Goal: Leave review/rating: Leave review/rating

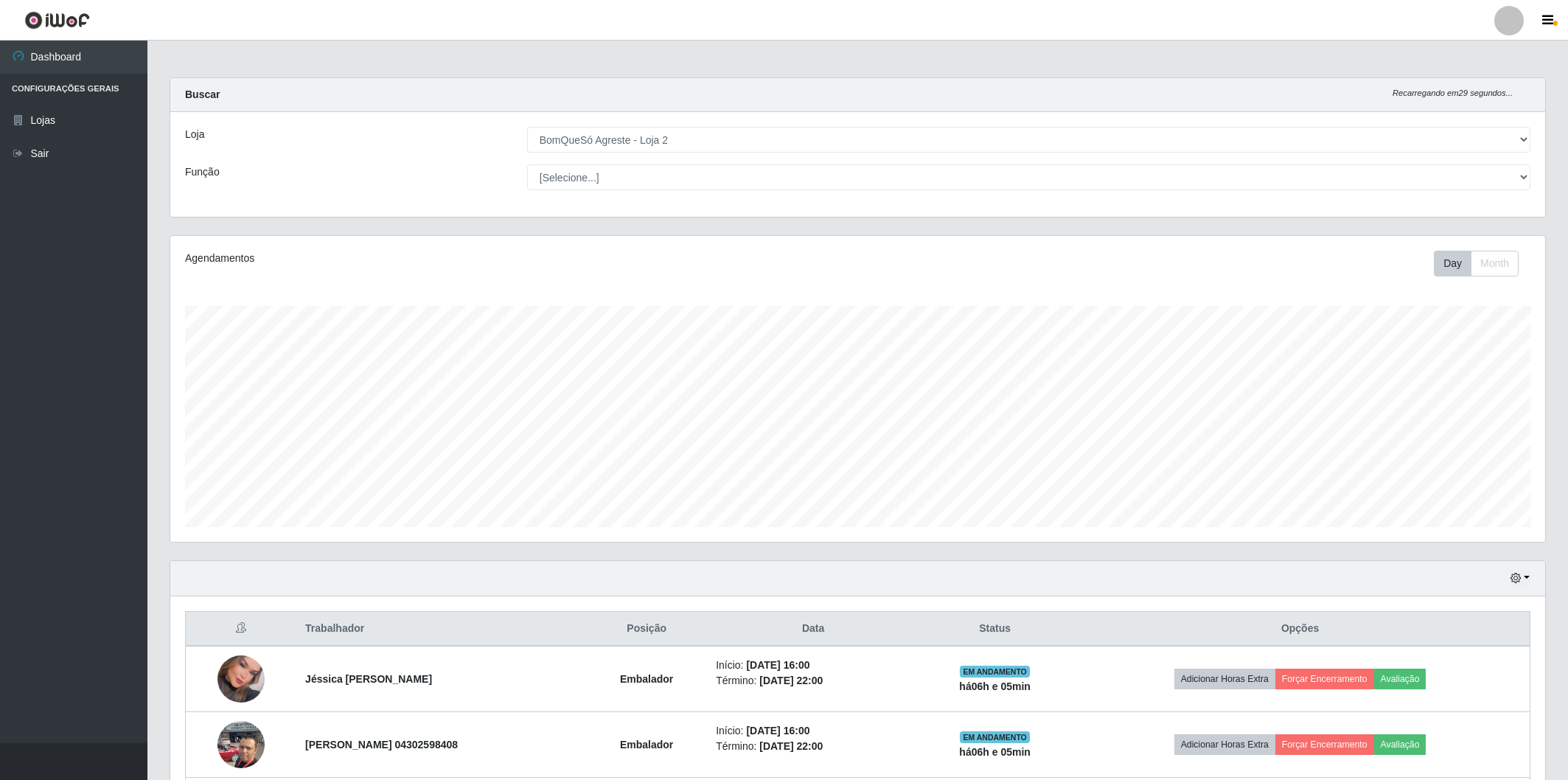
select select "214"
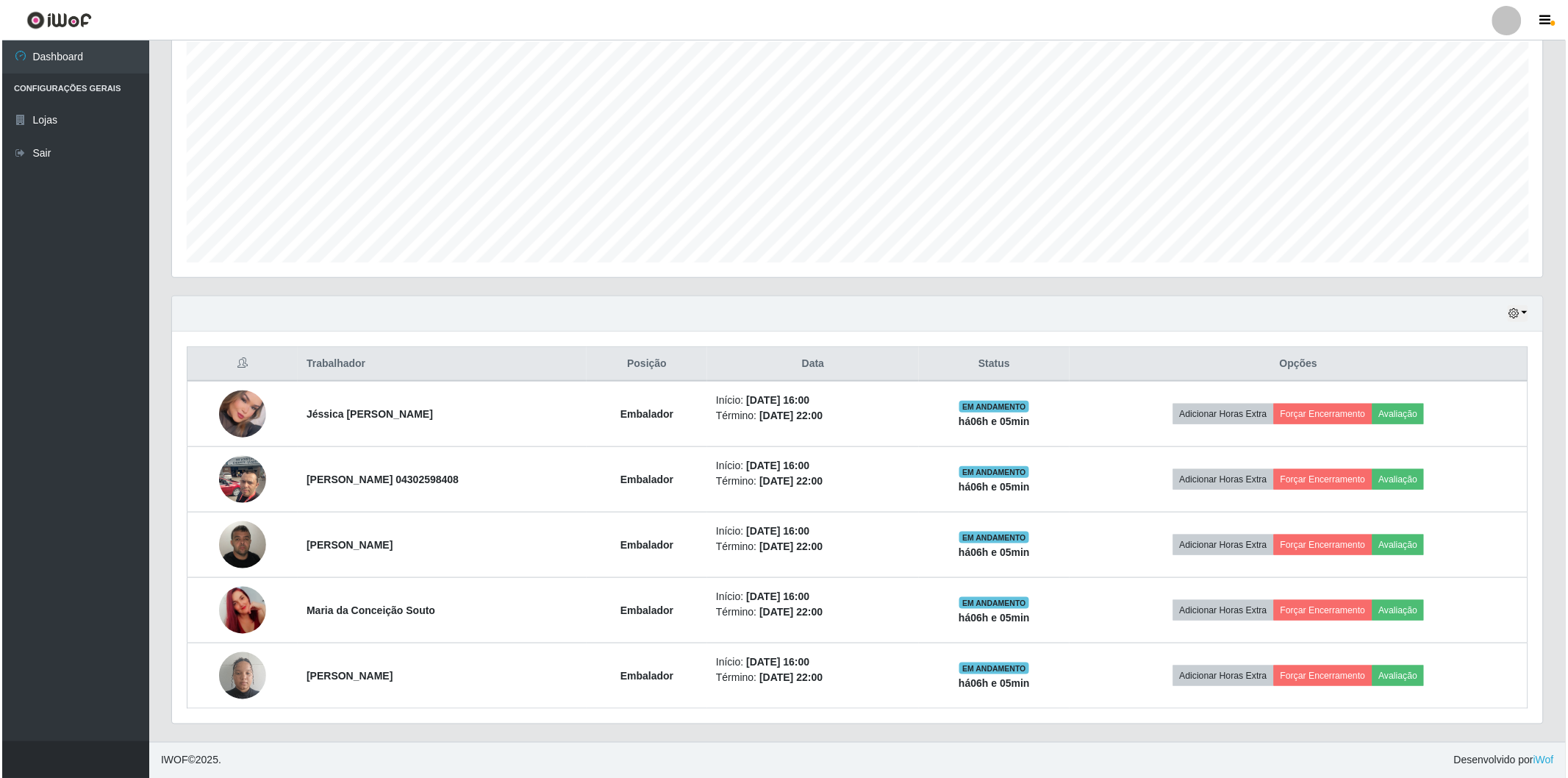
scroll to position [305, 1371]
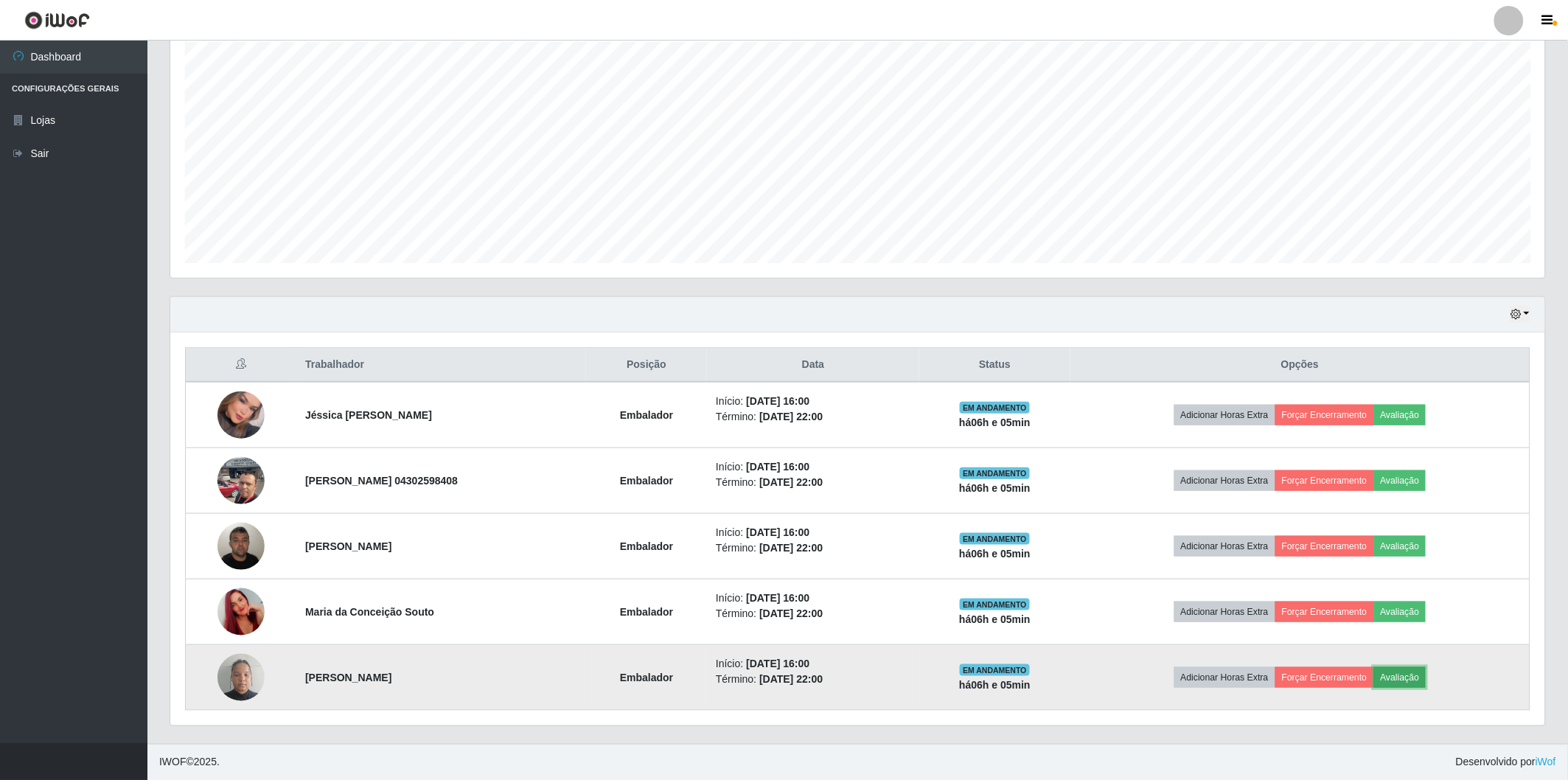
click at [1414, 669] on button "Avaliação" at bounding box center [1400, 677] width 52 height 21
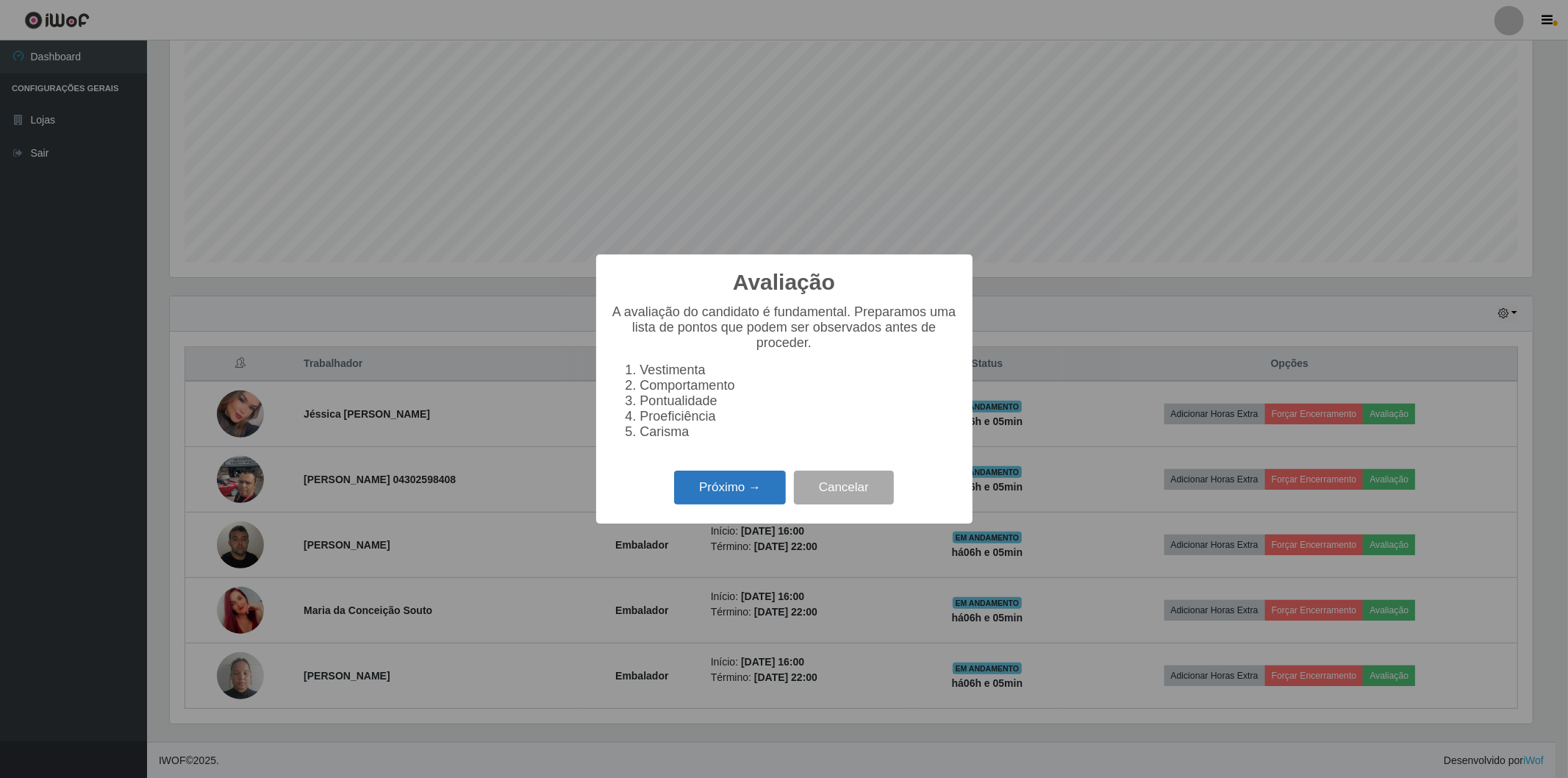
click at [748, 488] on button "Próximo →" at bounding box center [730, 487] width 111 height 34
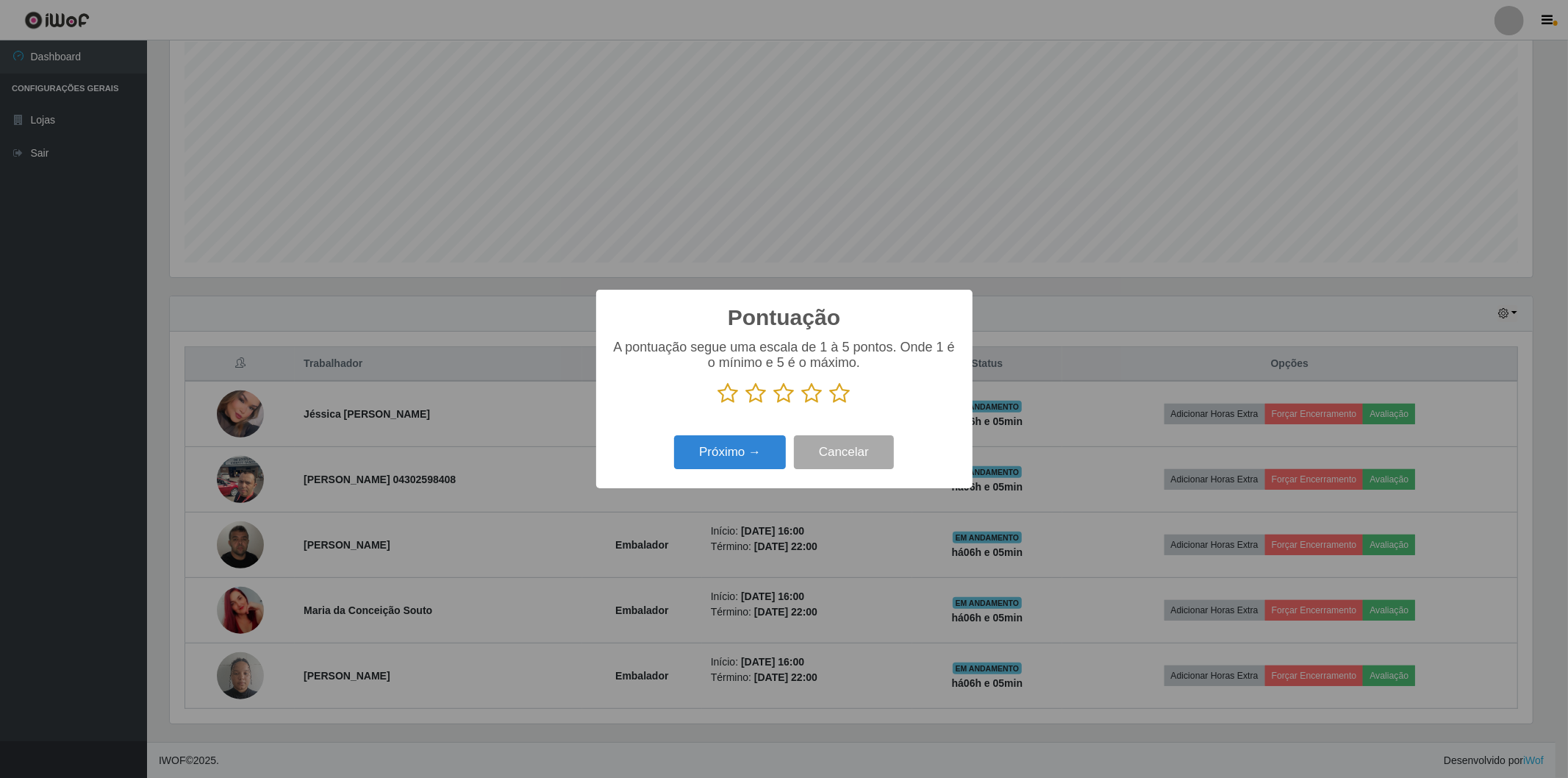
click at [842, 392] on icon at bounding box center [840, 393] width 21 height 22
click at [830, 404] on input "radio" at bounding box center [830, 404] width 0 height 0
click at [725, 452] on button "Próximo →" at bounding box center [730, 453] width 111 height 34
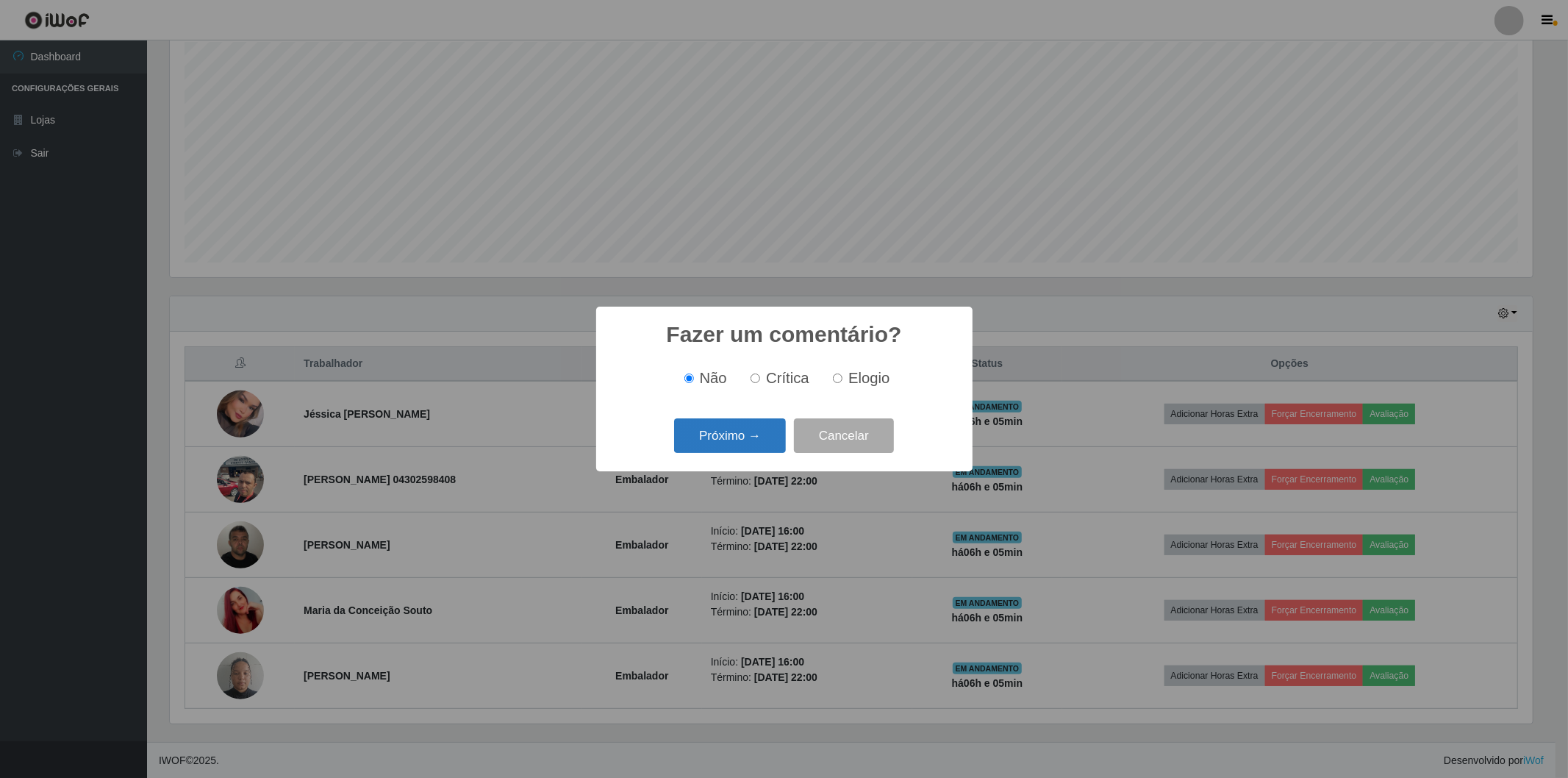
click at [747, 429] on button "Próximo →" at bounding box center [730, 435] width 111 height 34
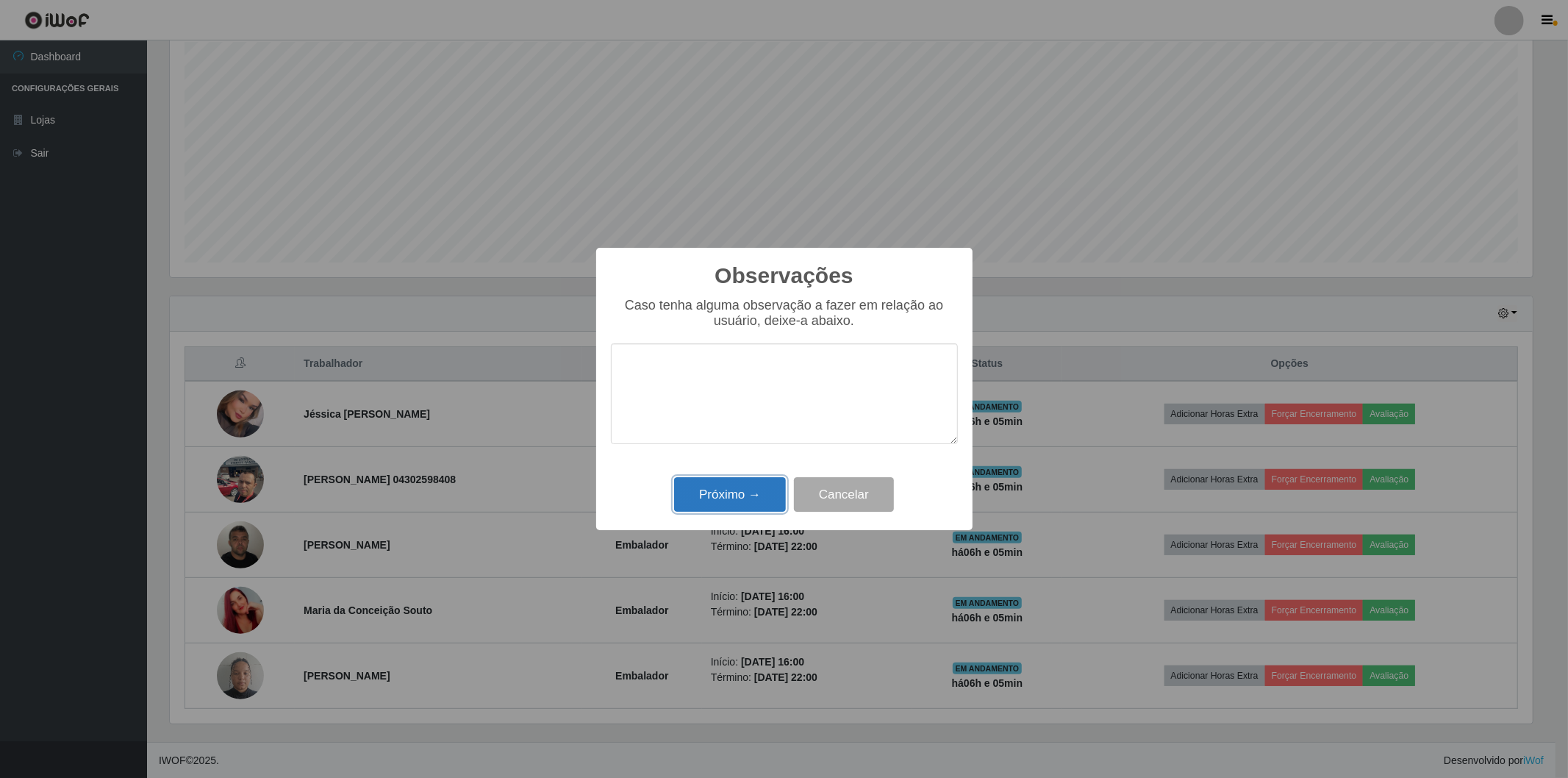
click at [758, 493] on button "Próximo →" at bounding box center [730, 494] width 111 height 34
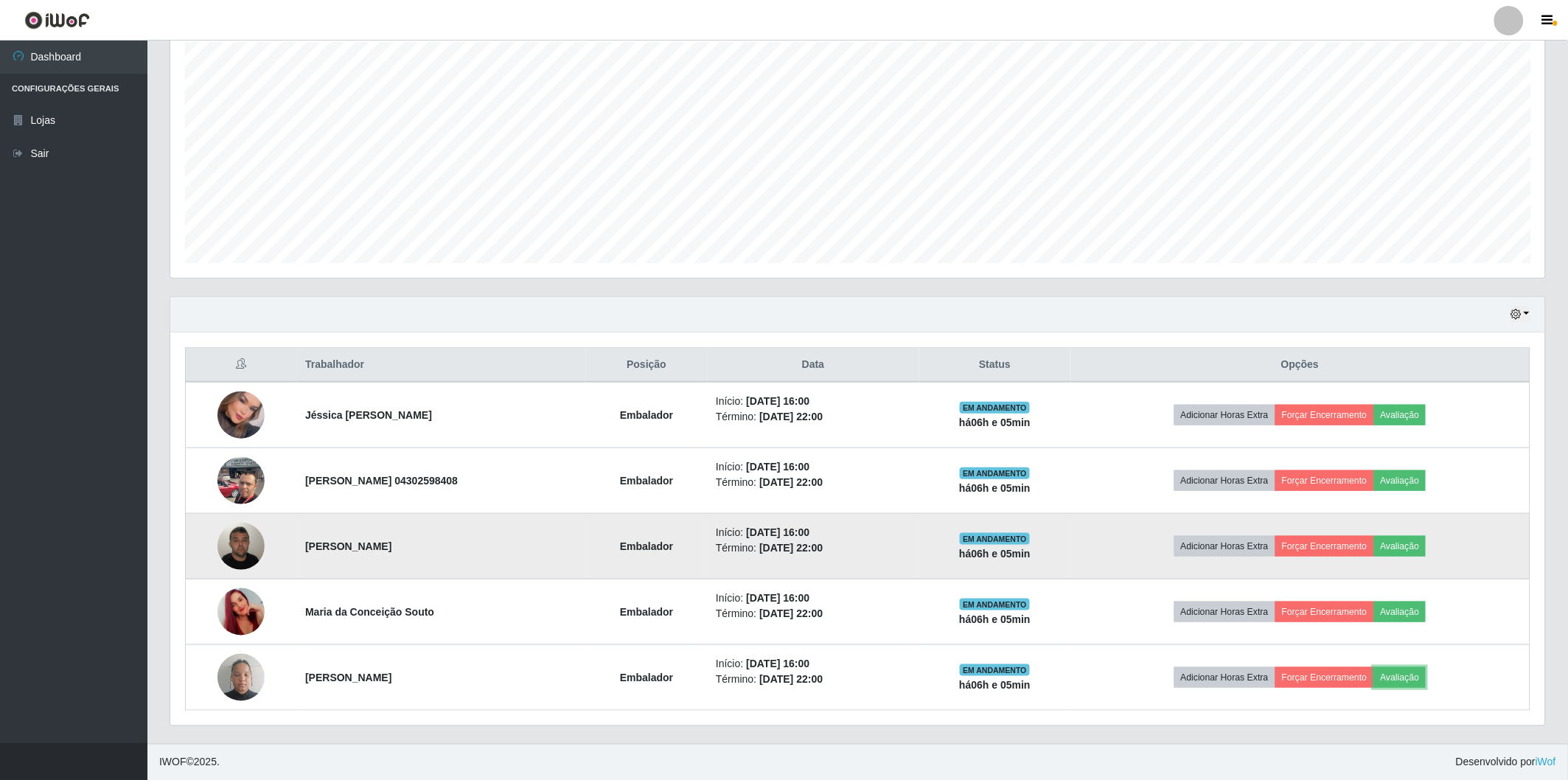
scroll to position [305, 1375]
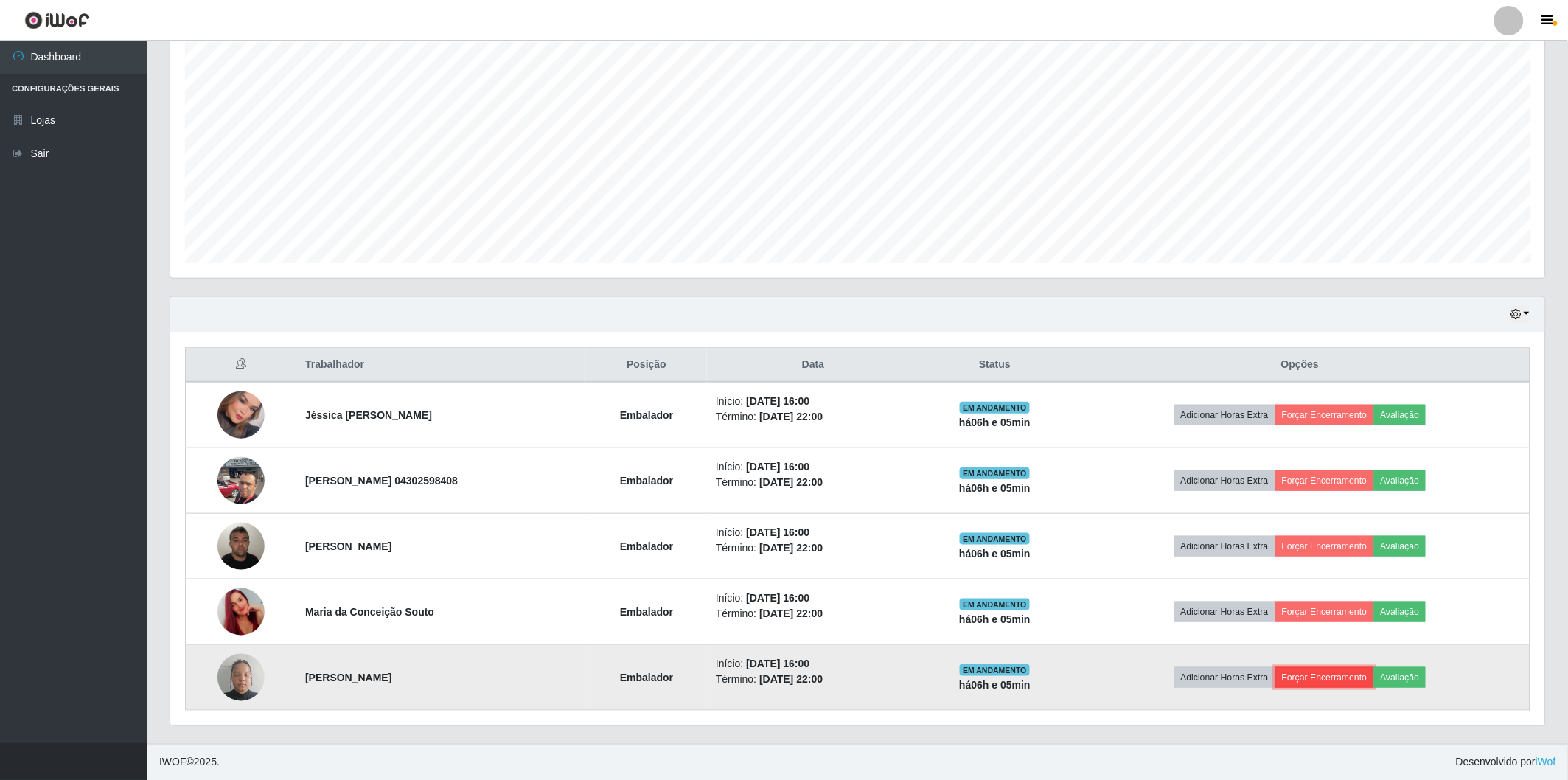
click at [1355, 678] on button "Forçar Encerramento" at bounding box center [1325, 677] width 99 height 21
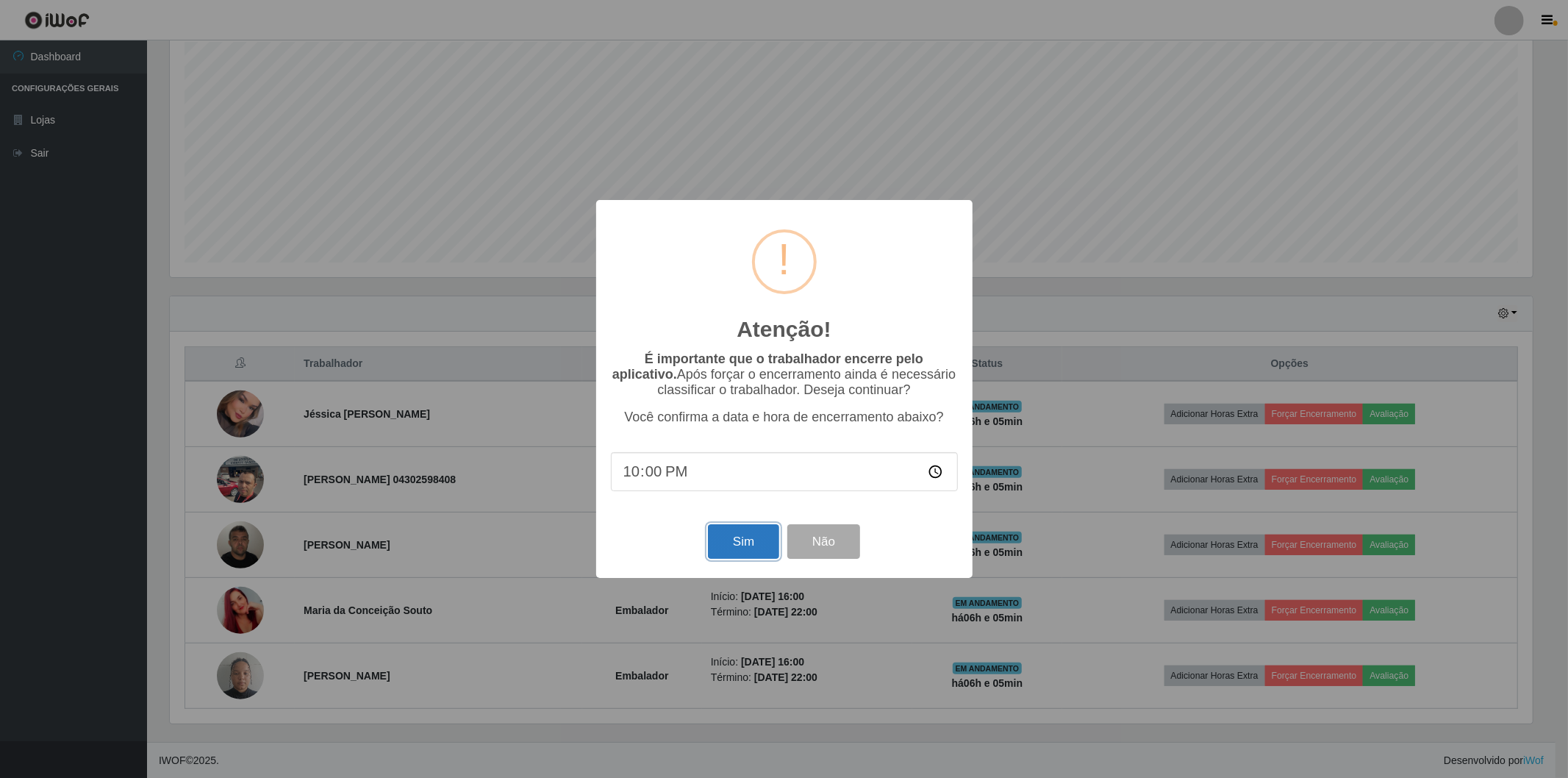
click at [761, 551] on button "Sim" at bounding box center [744, 541] width 71 height 34
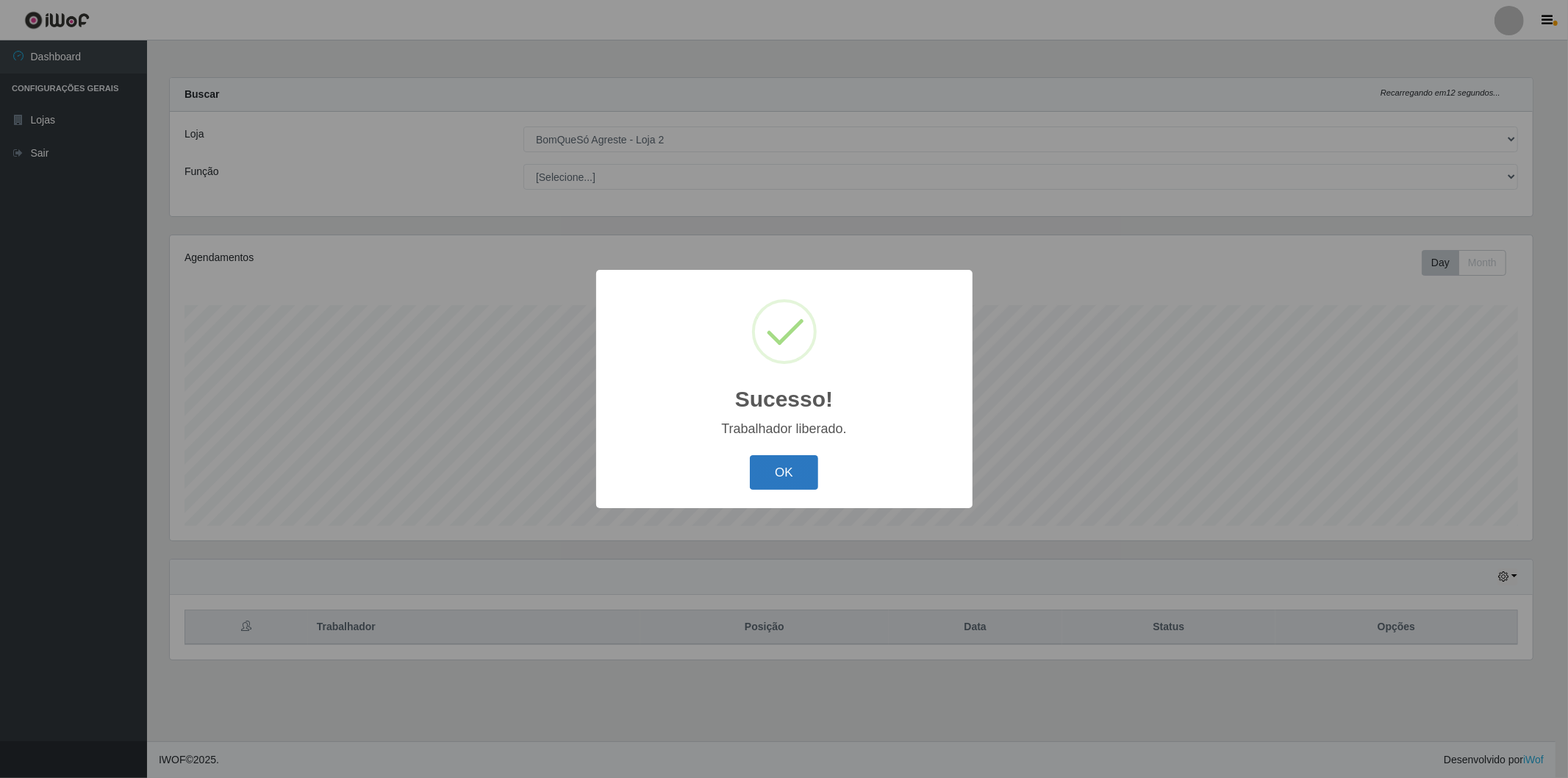
click at [759, 466] on button "OK" at bounding box center [784, 472] width 68 height 34
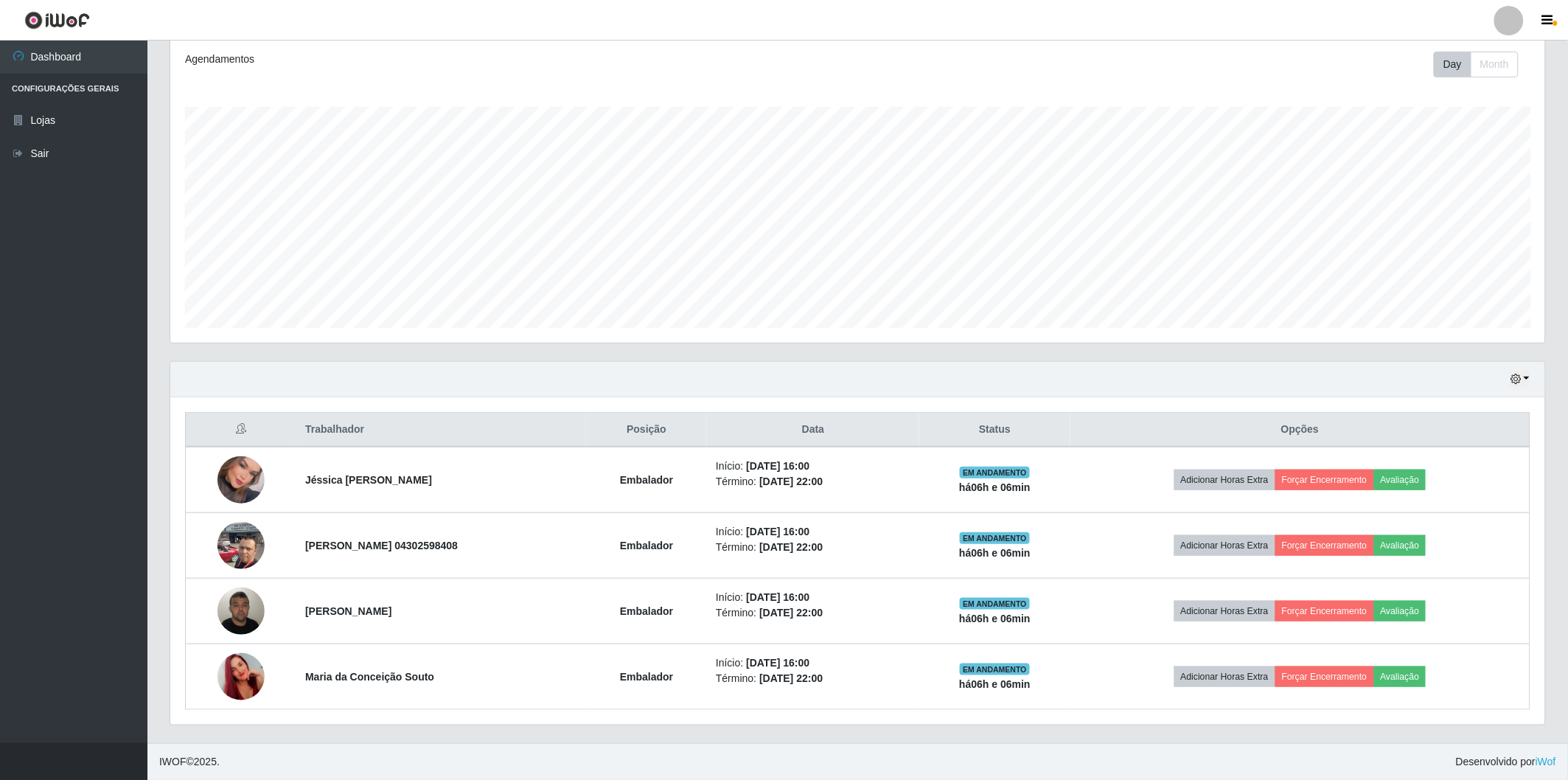
scroll to position [736748, 735938]
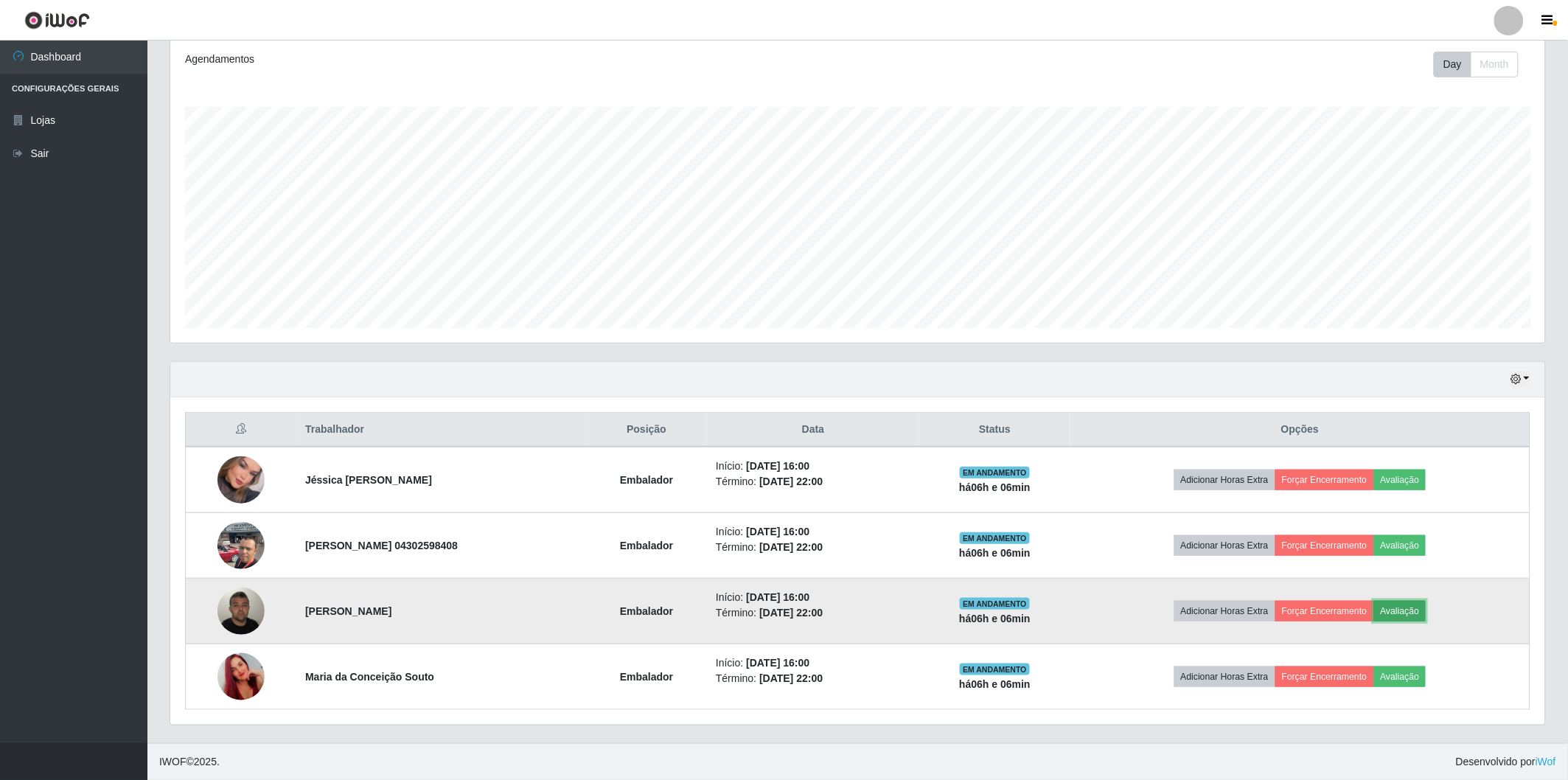
click at [1426, 605] on button "Avaliação" at bounding box center [1400, 611] width 52 height 21
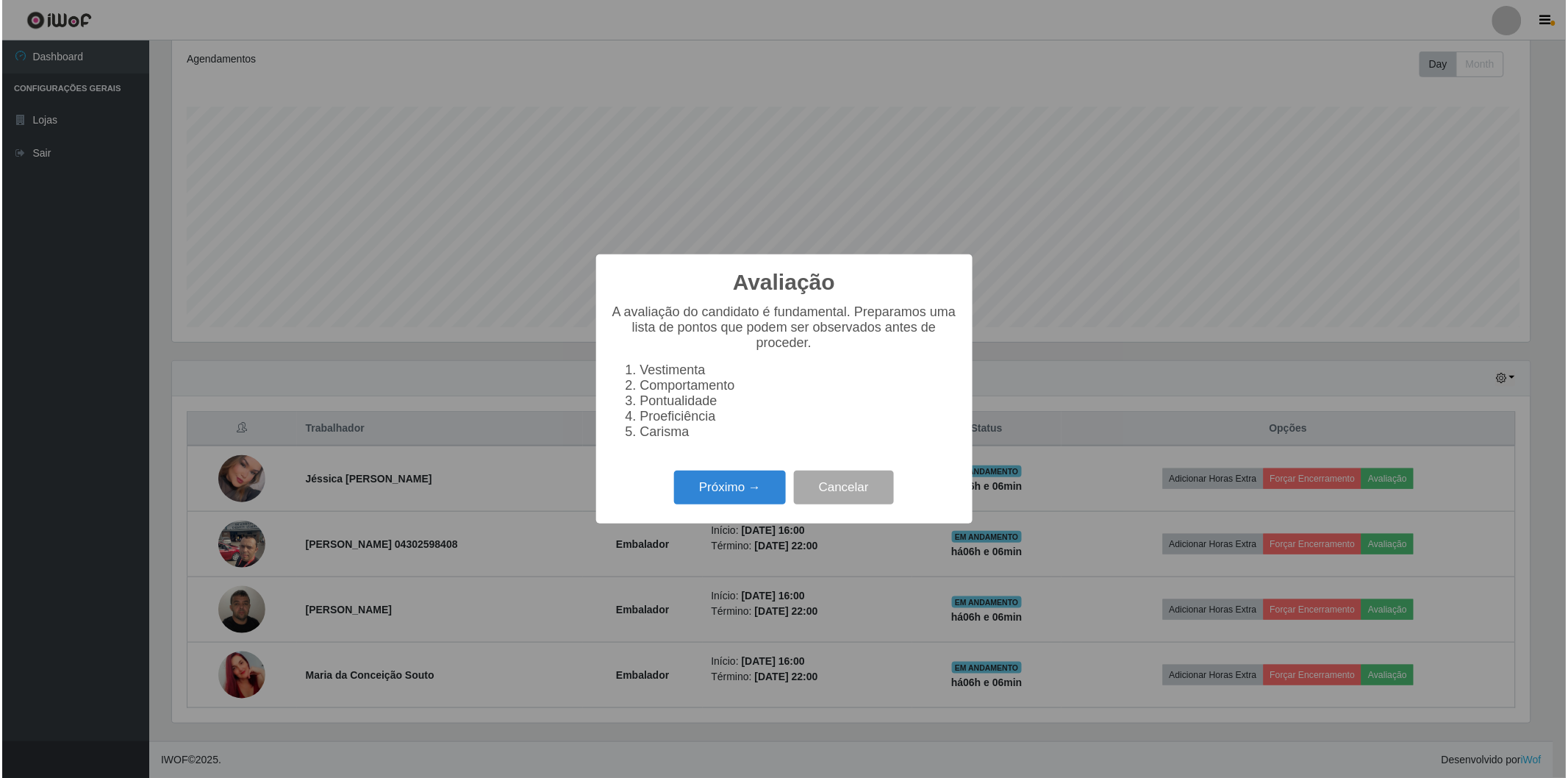
scroll to position [305, 1362]
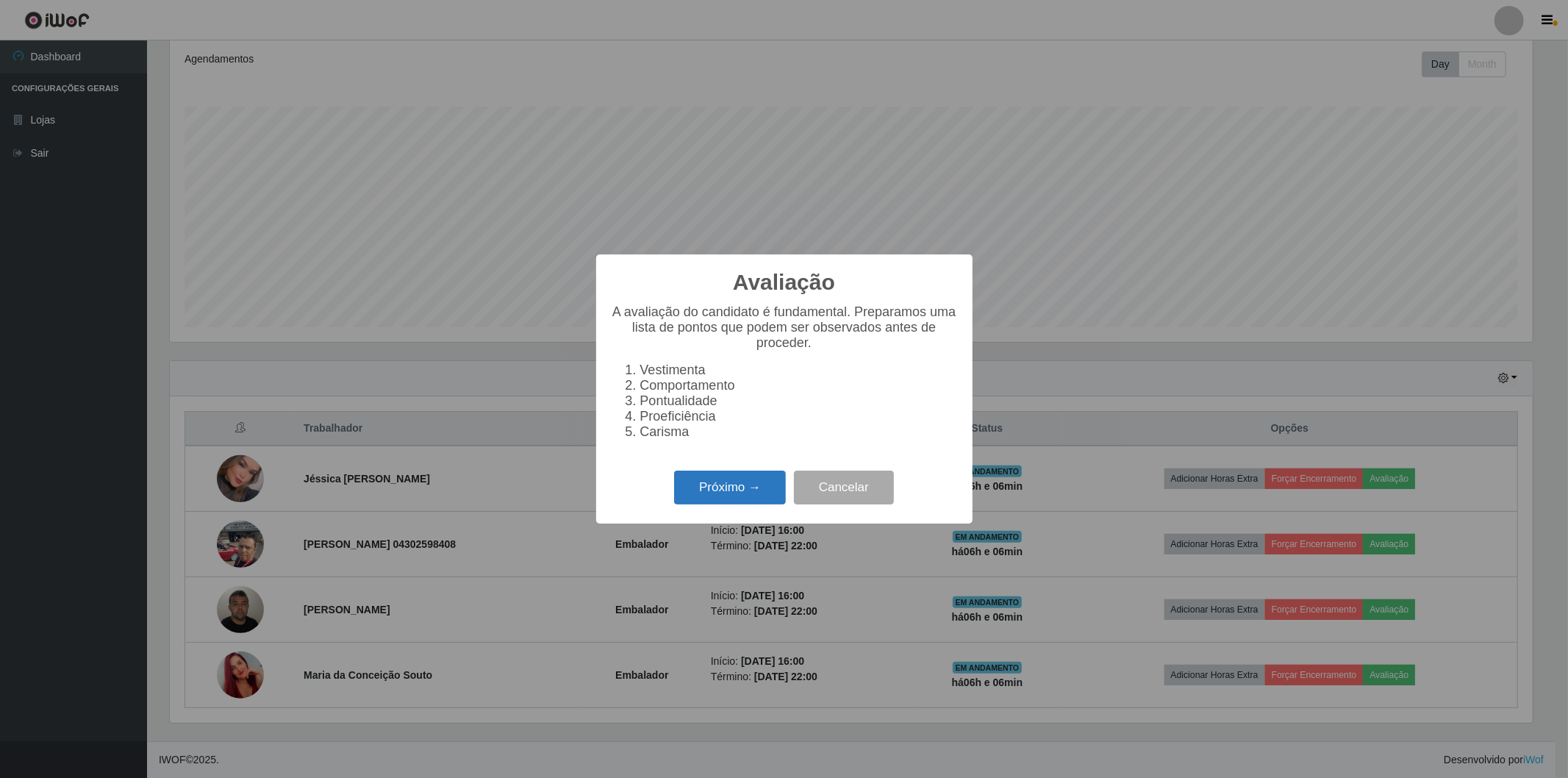
click at [730, 487] on button "Próximo →" at bounding box center [730, 487] width 111 height 34
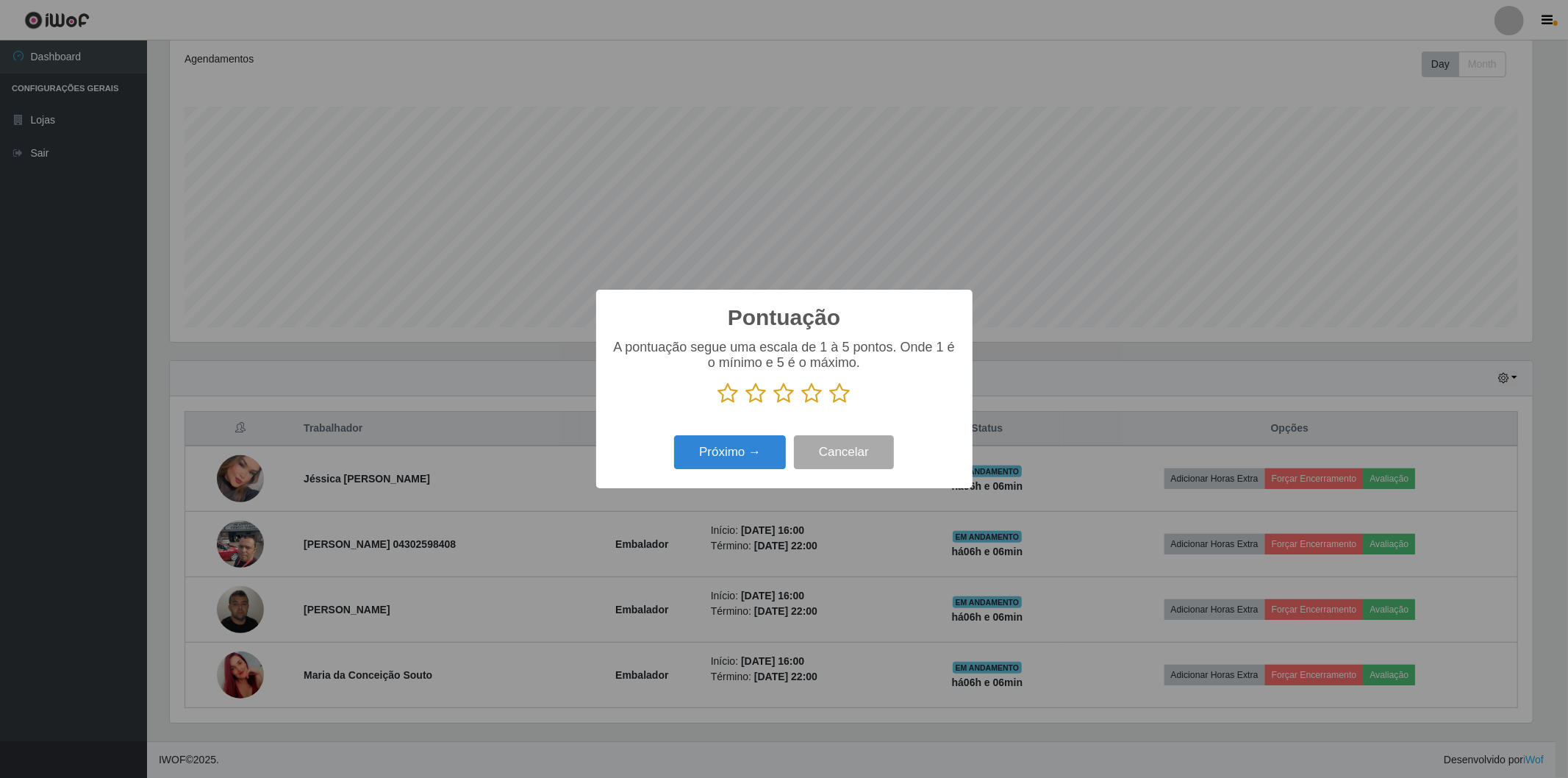
scroll to position [734859, 733853]
click at [843, 395] on icon at bounding box center [840, 393] width 21 height 22
click at [830, 404] on input "radio" at bounding box center [830, 404] width 0 height 0
click at [728, 463] on button "Próximo →" at bounding box center [730, 453] width 111 height 34
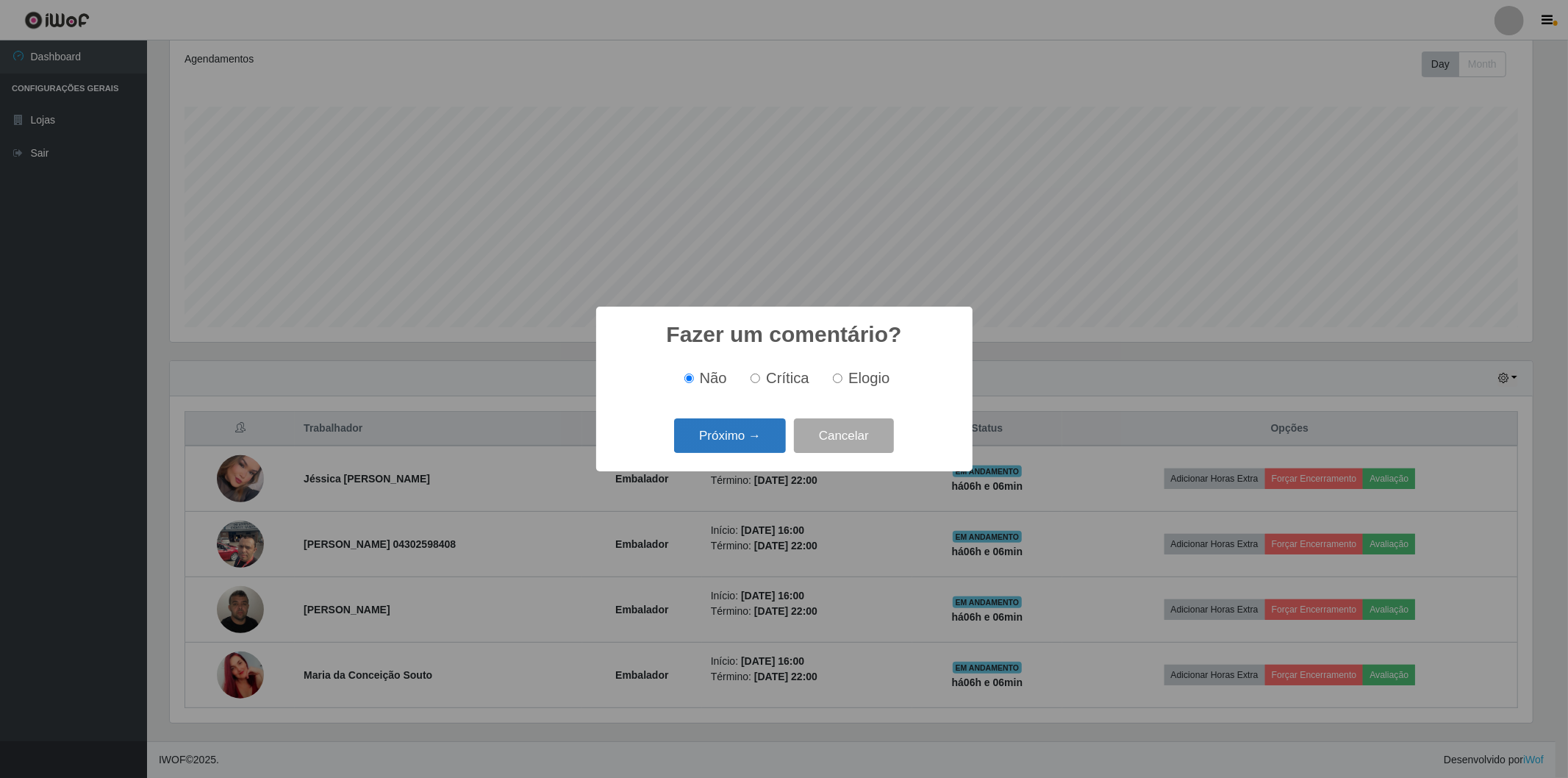
click at [736, 422] on button "Próximo →" at bounding box center [730, 435] width 111 height 34
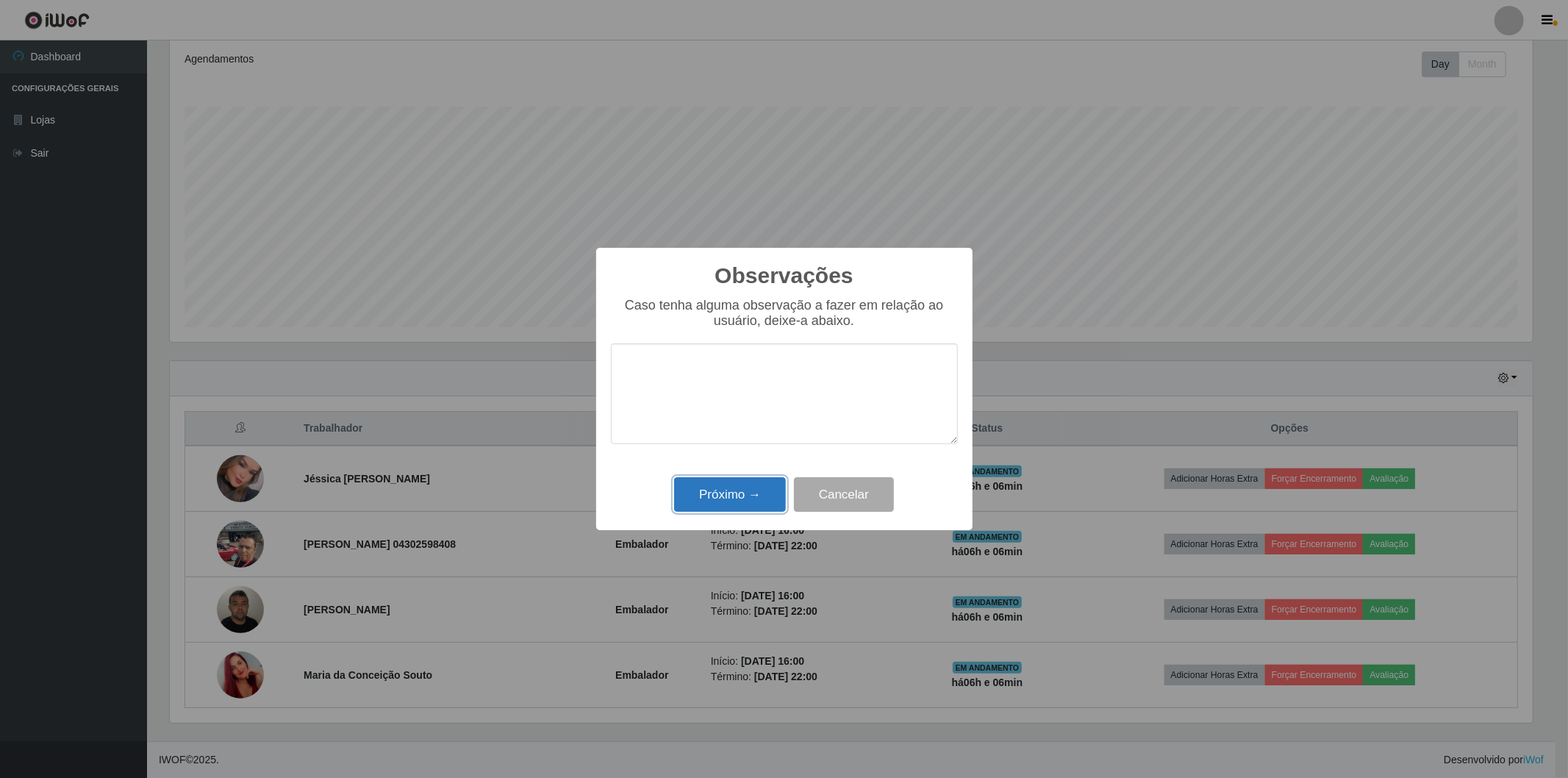
click at [744, 499] on button "Próximo →" at bounding box center [730, 494] width 111 height 34
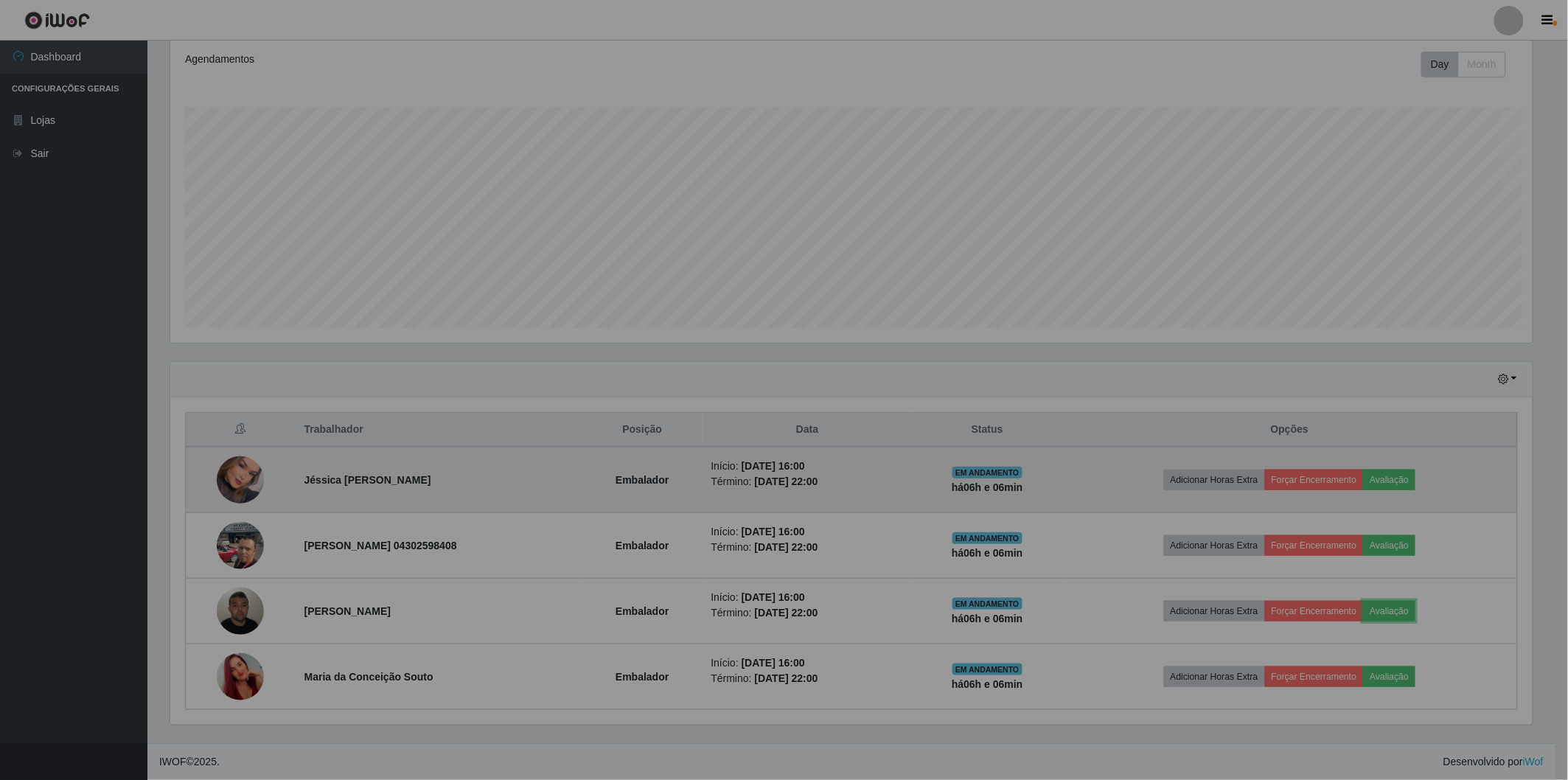
scroll to position [305, 1375]
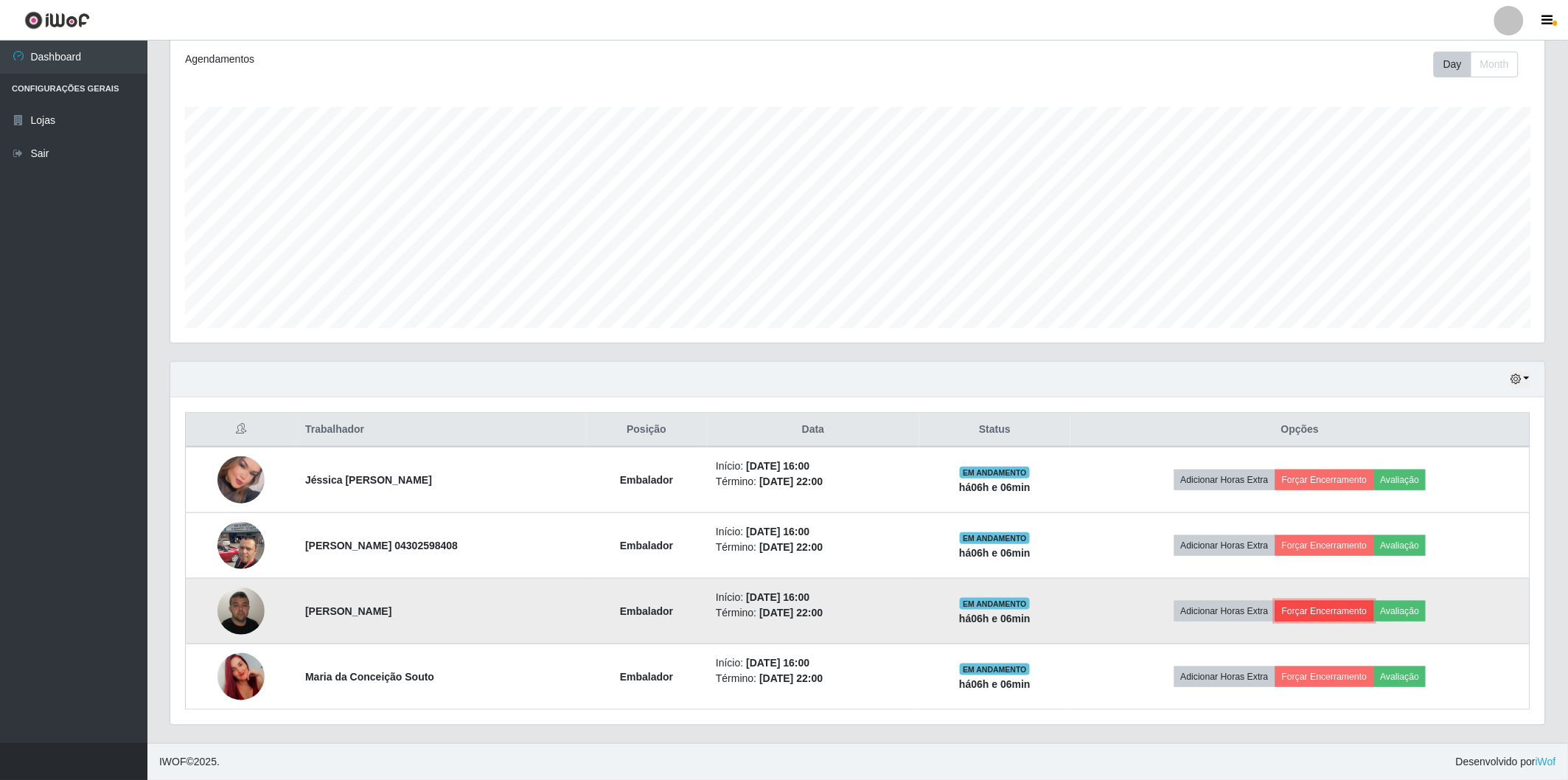
click at [1359, 606] on button "Forçar Encerramento" at bounding box center [1325, 611] width 99 height 21
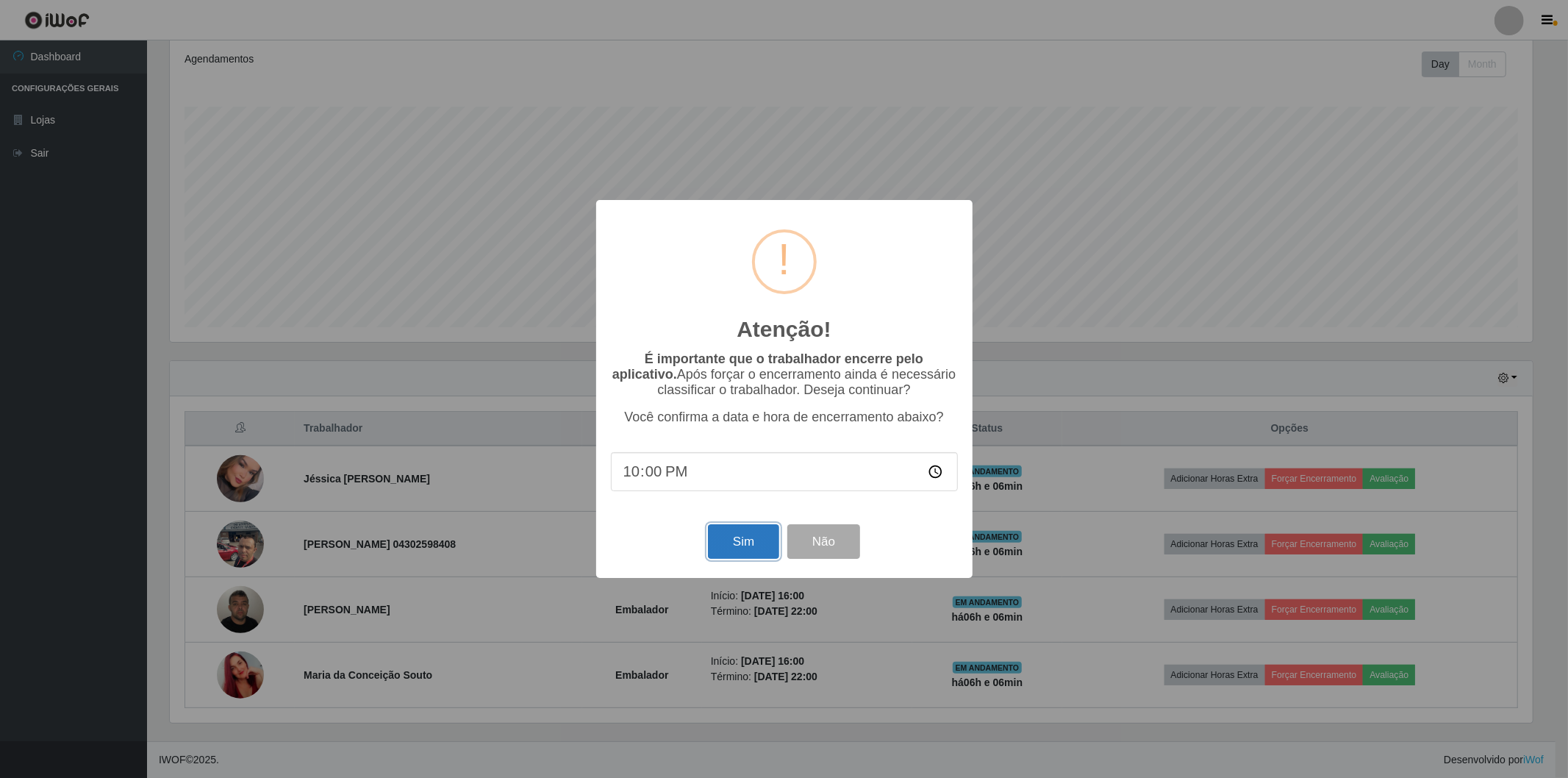
click at [725, 552] on button "Sim" at bounding box center [744, 541] width 71 height 34
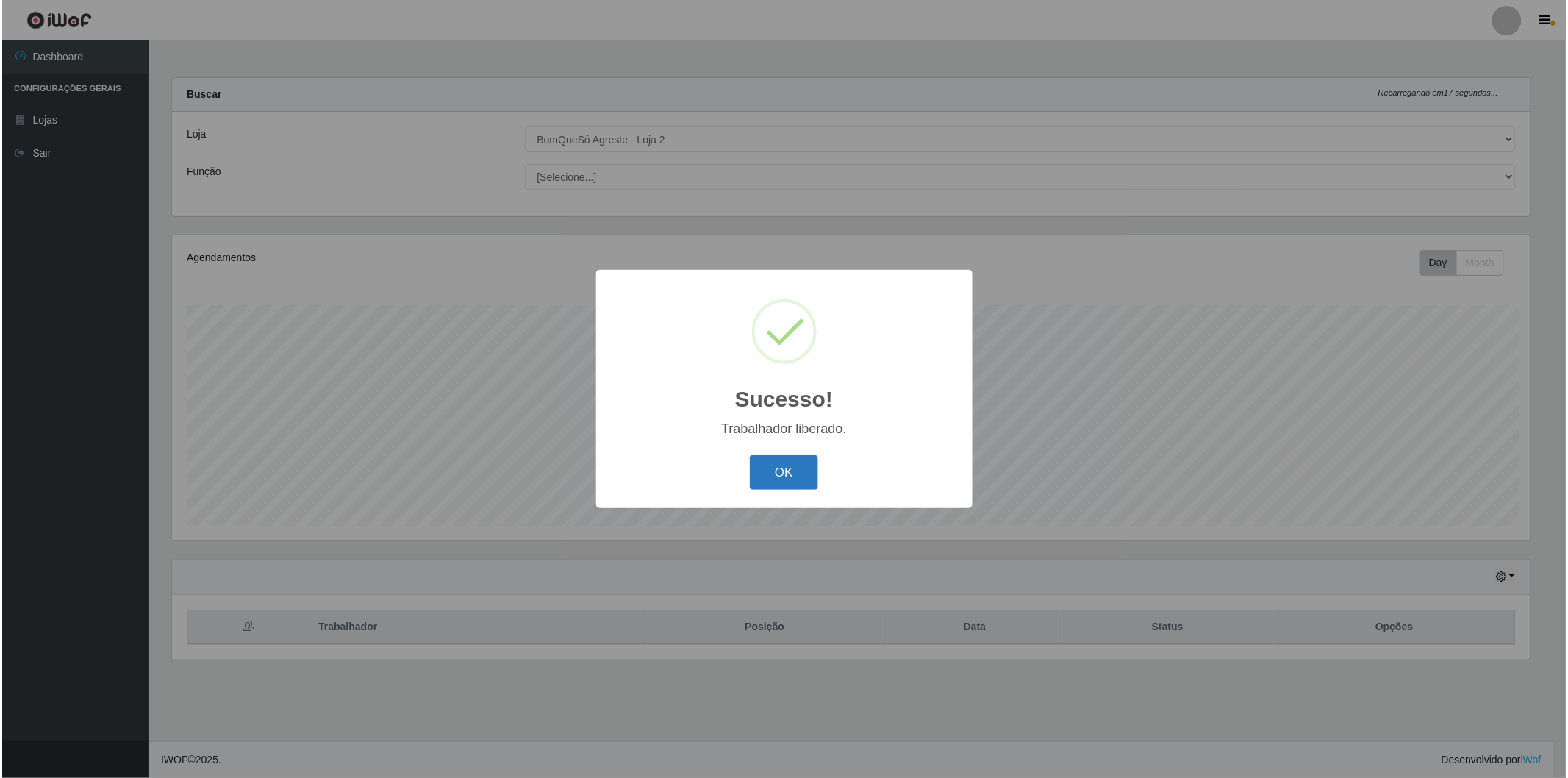
scroll to position [0, 0]
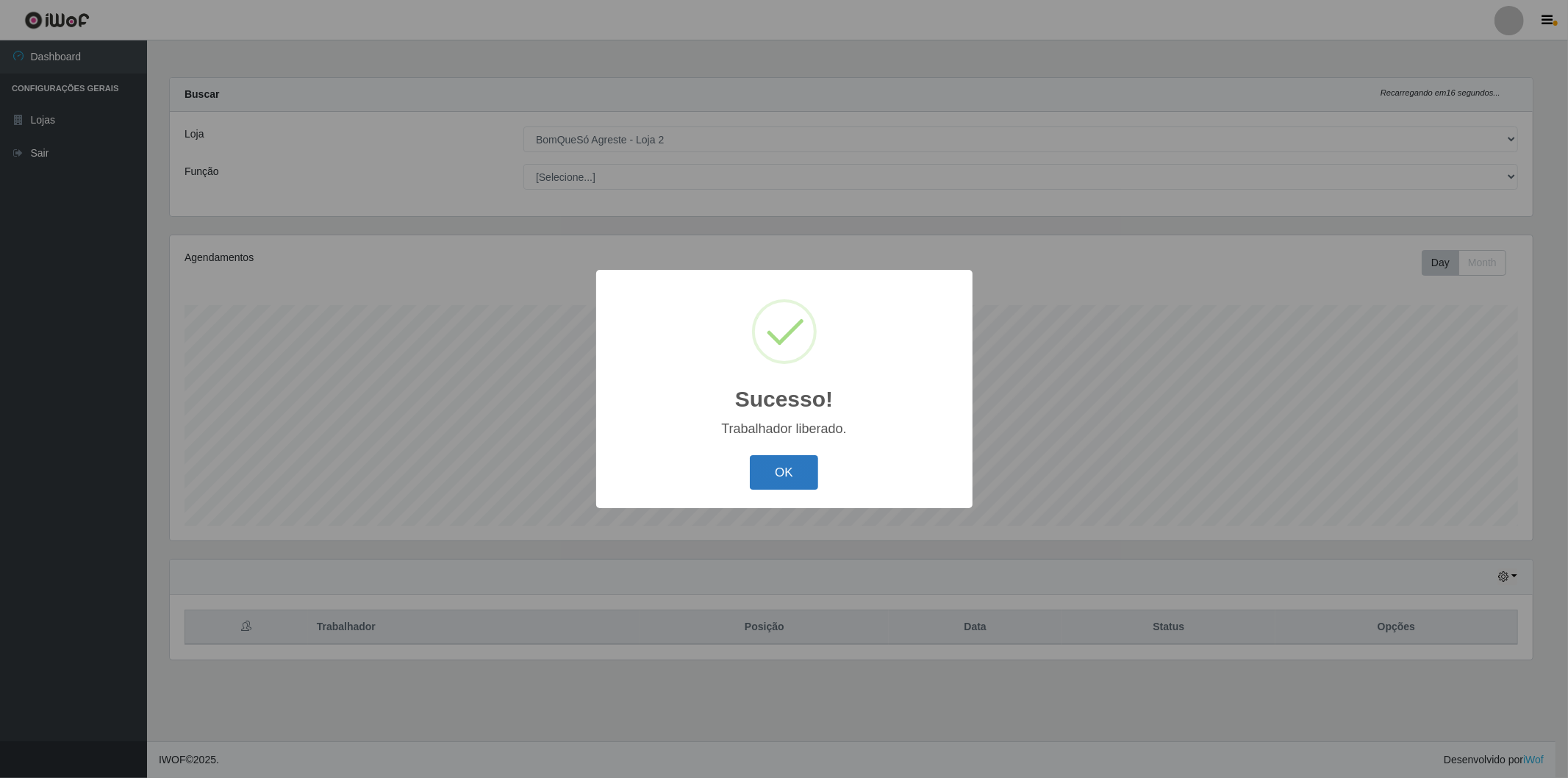
click at [784, 468] on button "OK" at bounding box center [784, 472] width 68 height 34
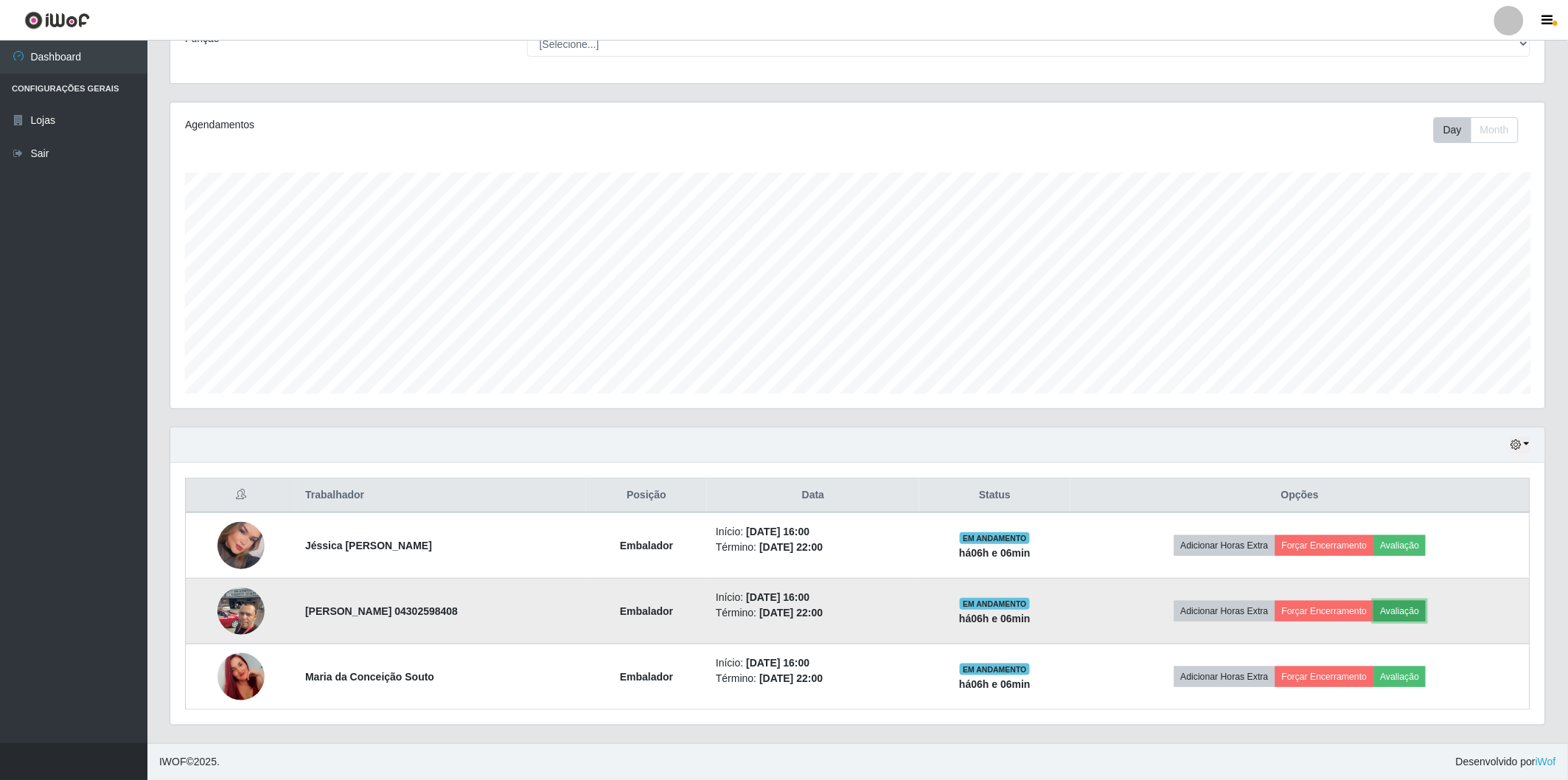
click at [1426, 610] on button "Avaliação" at bounding box center [1400, 611] width 52 height 21
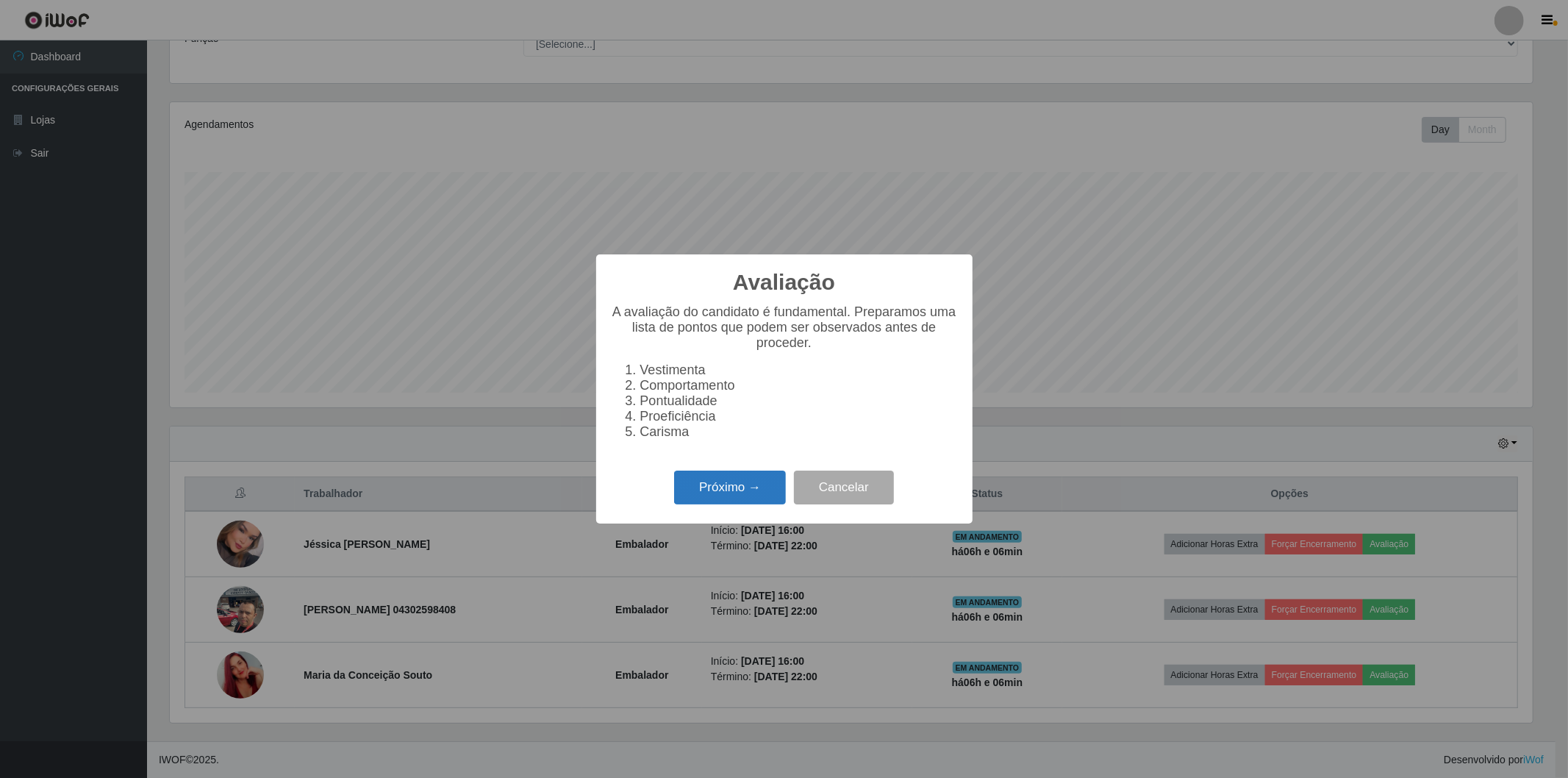
click at [765, 496] on button "Próximo →" at bounding box center [730, 487] width 111 height 34
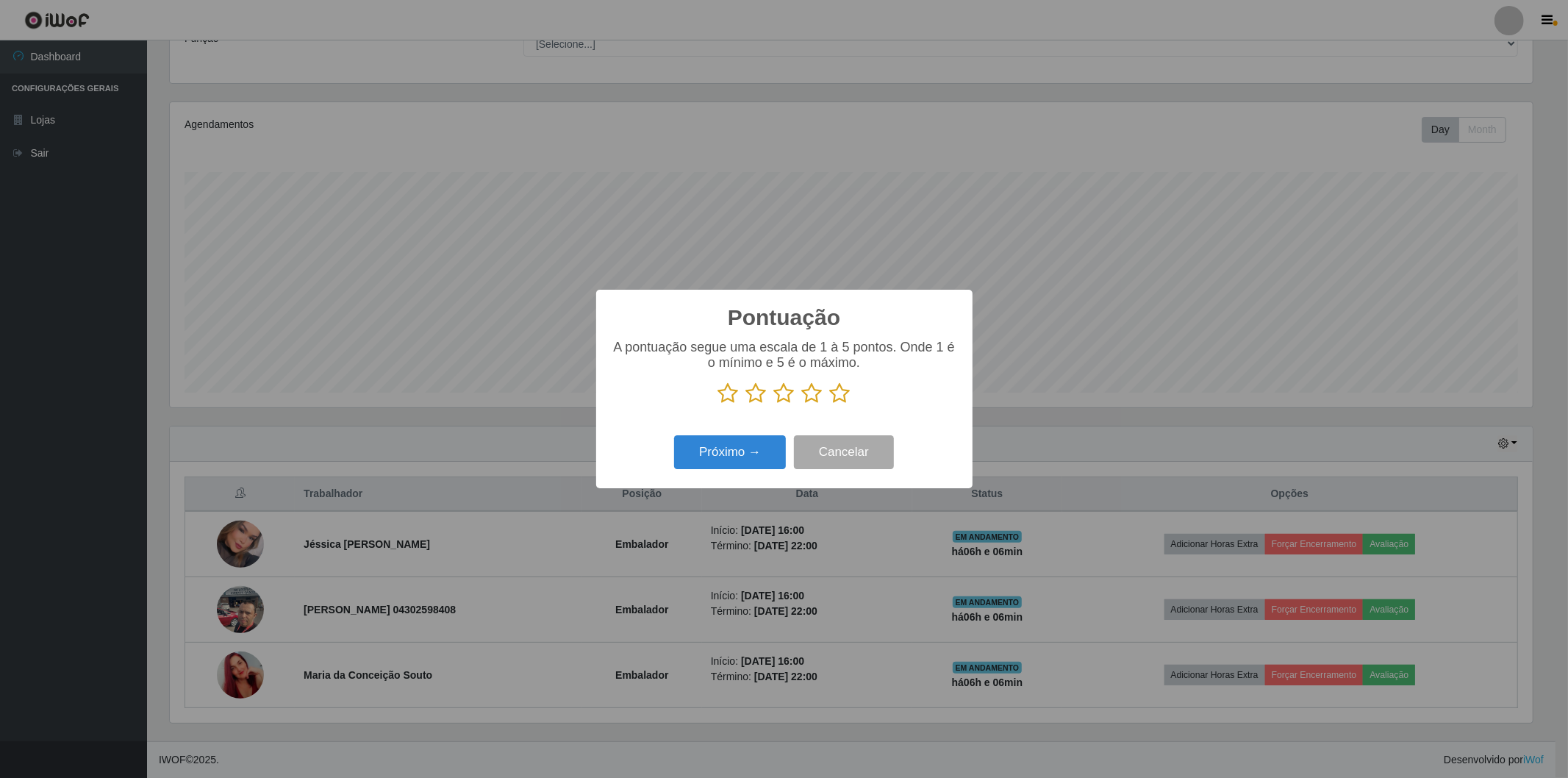
click at [838, 398] on icon at bounding box center [840, 393] width 21 height 22
click at [830, 404] on input "radio" at bounding box center [830, 404] width 0 height 0
click at [744, 444] on button "Próximo →" at bounding box center [730, 453] width 111 height 34
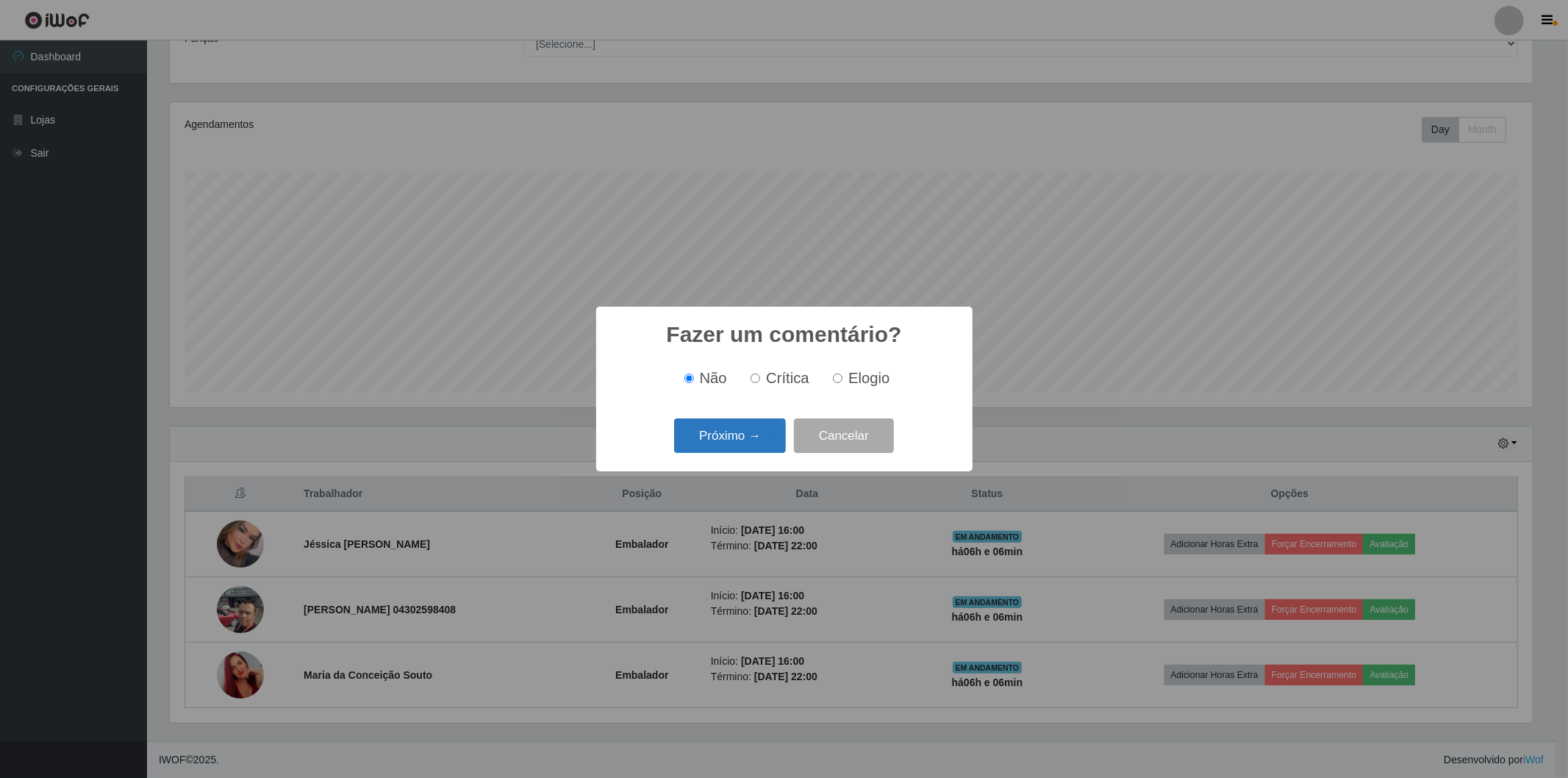
click at [739, 446] on button "Próximo →" at bounding box center [730, 435] width 111 height 34
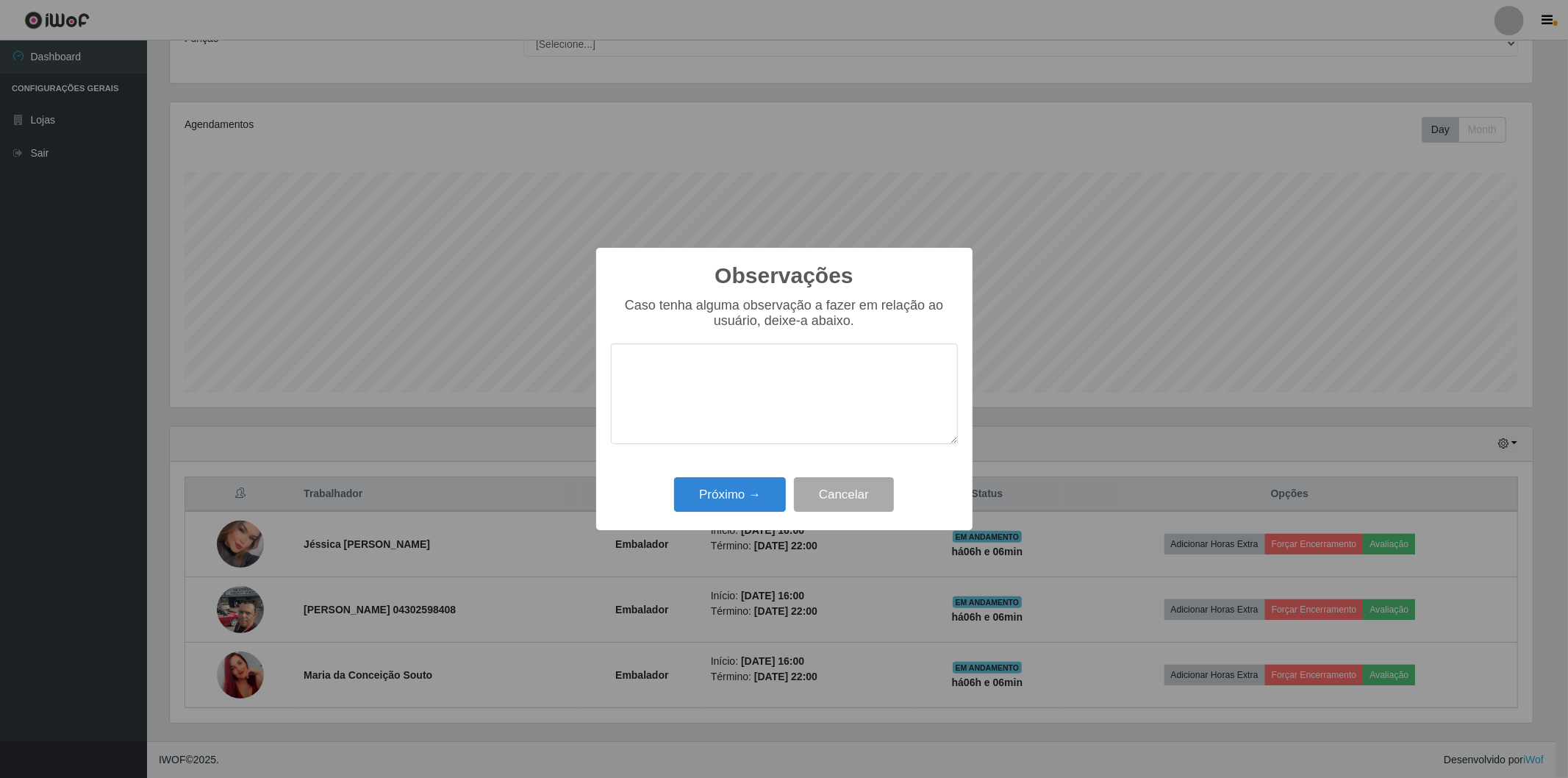
click at [735, 522] on div "Observações × Caso tenha alguma observação a fazer em relação ao usuário, deixe…" at bounding box center [784, 389] width 377 height 283
click at [735, 499] on button "Próximo →" at bounding box center [730, 494] width 111 height 34
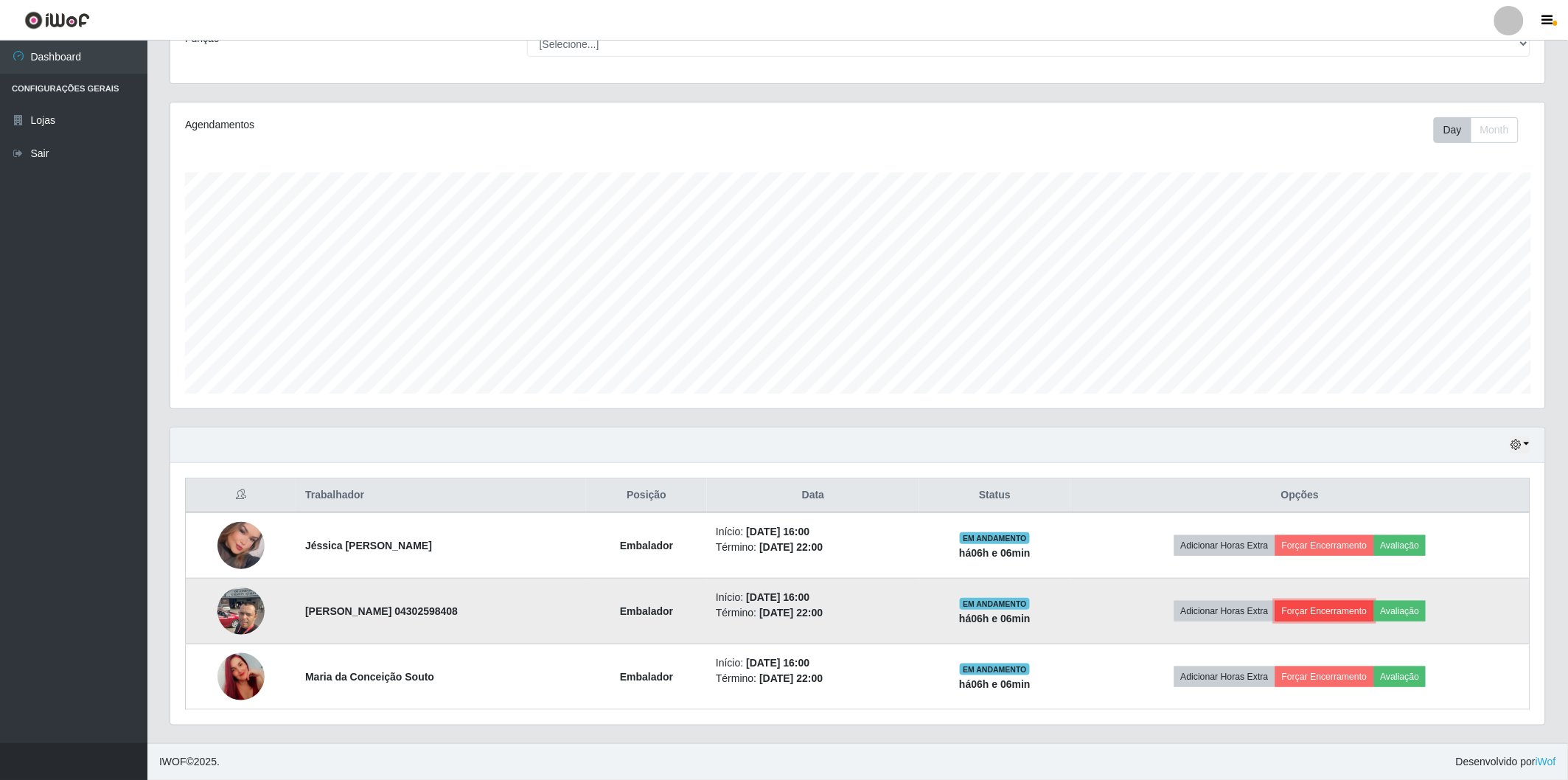
click at [1356, 609] on button "Forçar Encerramento" at bounding box center [1325, 611] width 99 height 21
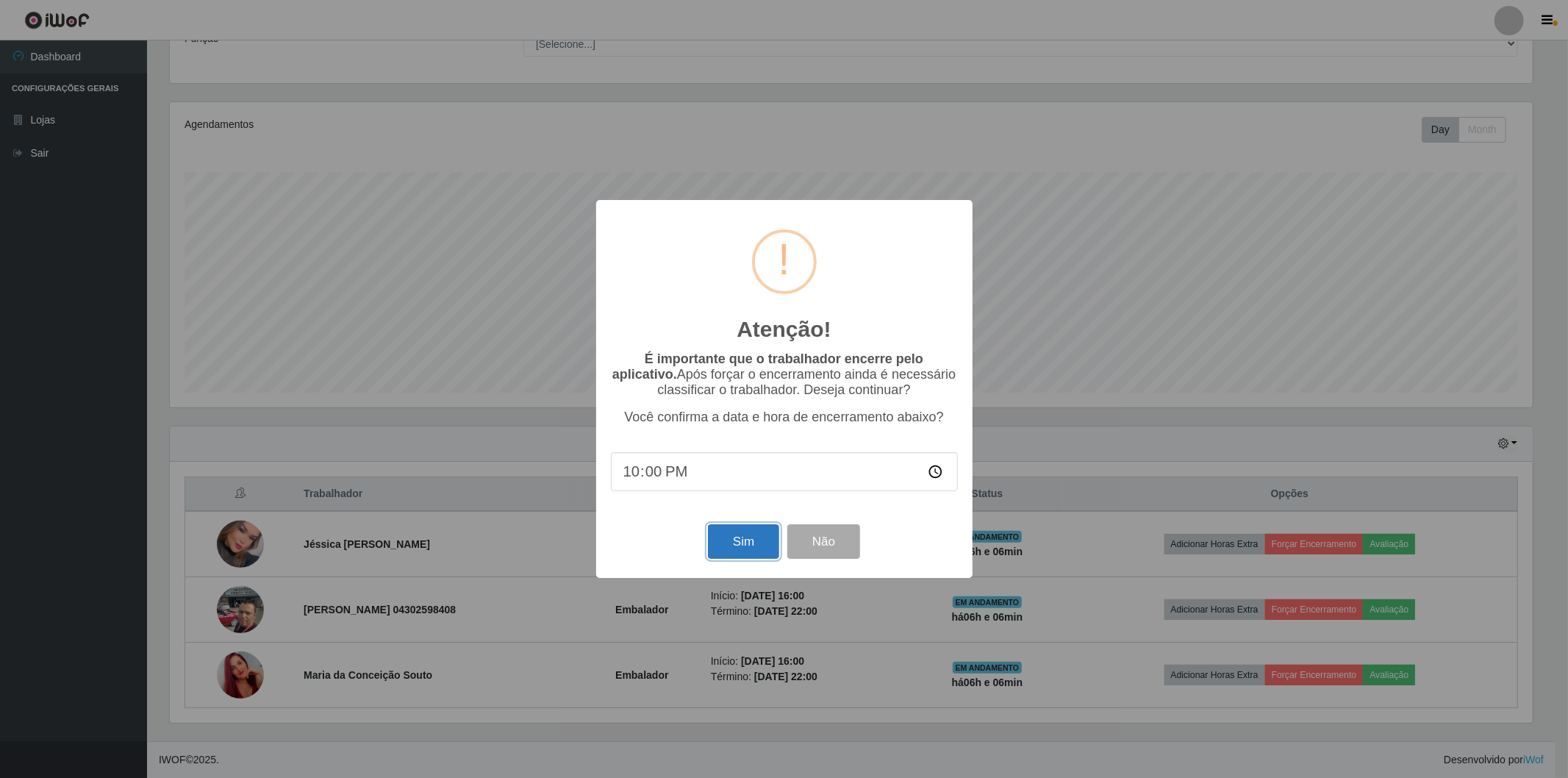
click at [748, 547] on button "Sim" at bounding box center [744, 541] width 71 height 34
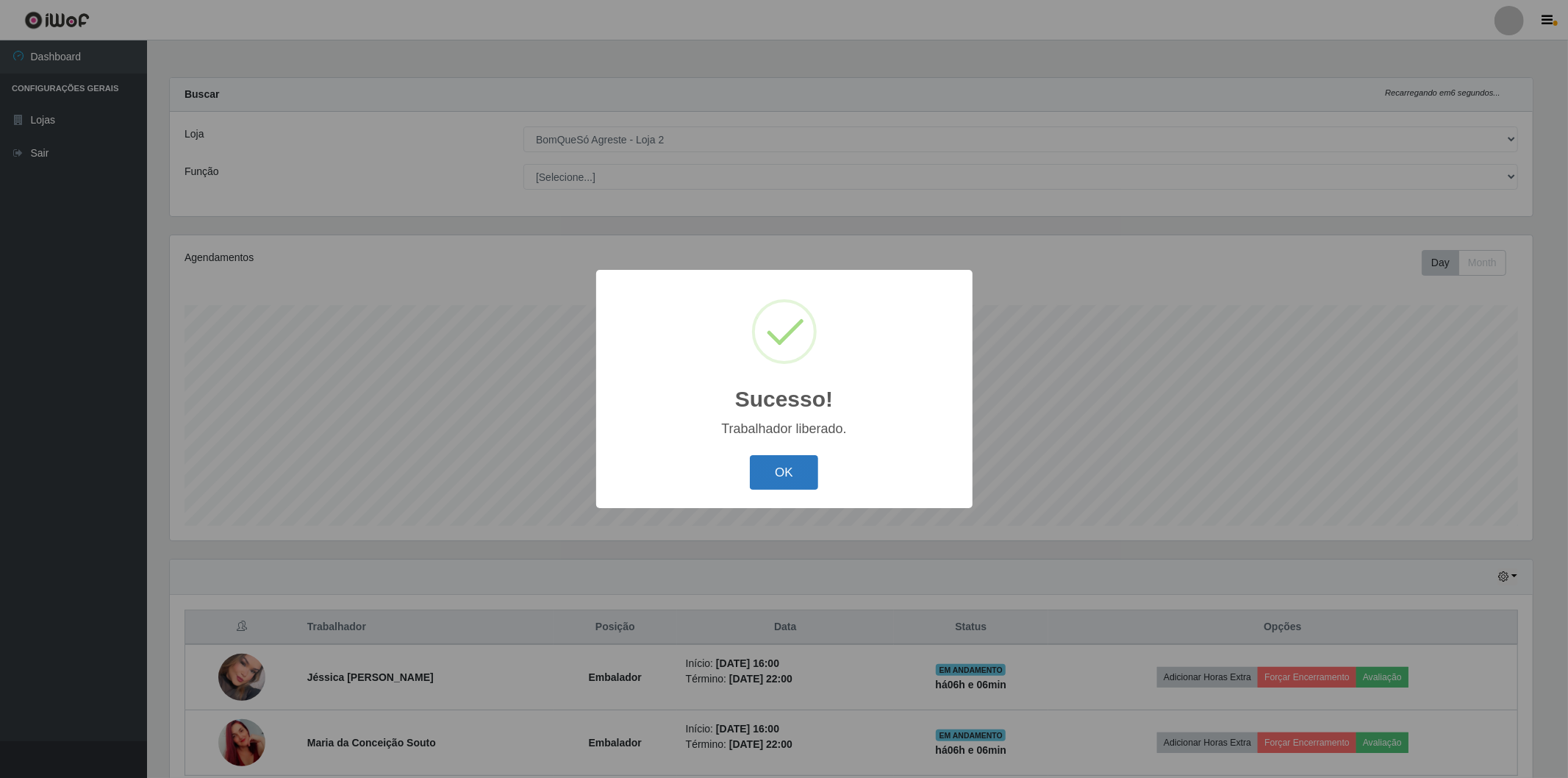
click at [794, 471] on button "OK" at bounding box center [784, 472] width 68 height 34
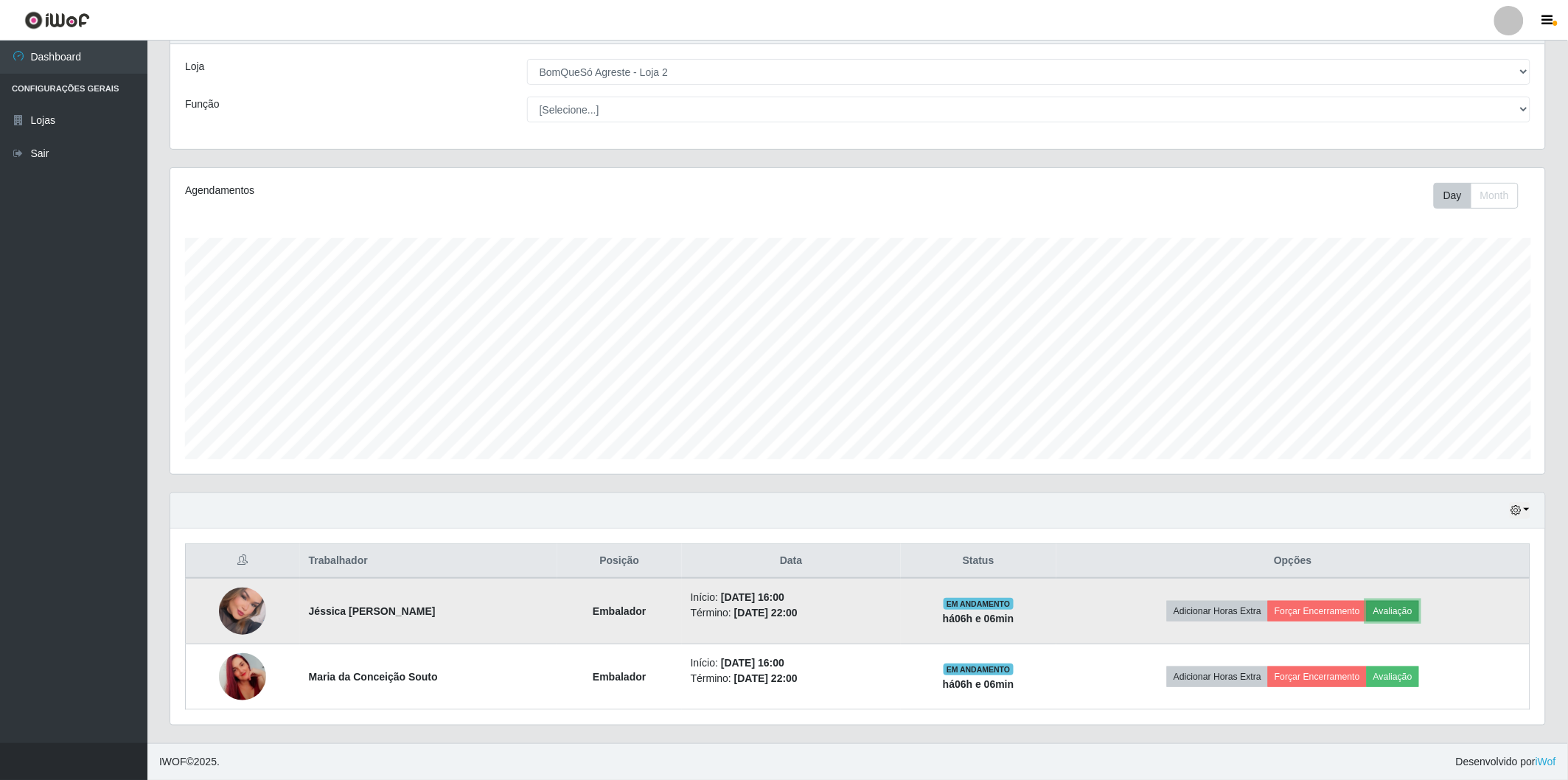
click at [1395, 607] on button "Avaliação" at bounding box center [1393, 611] width 52 height 21
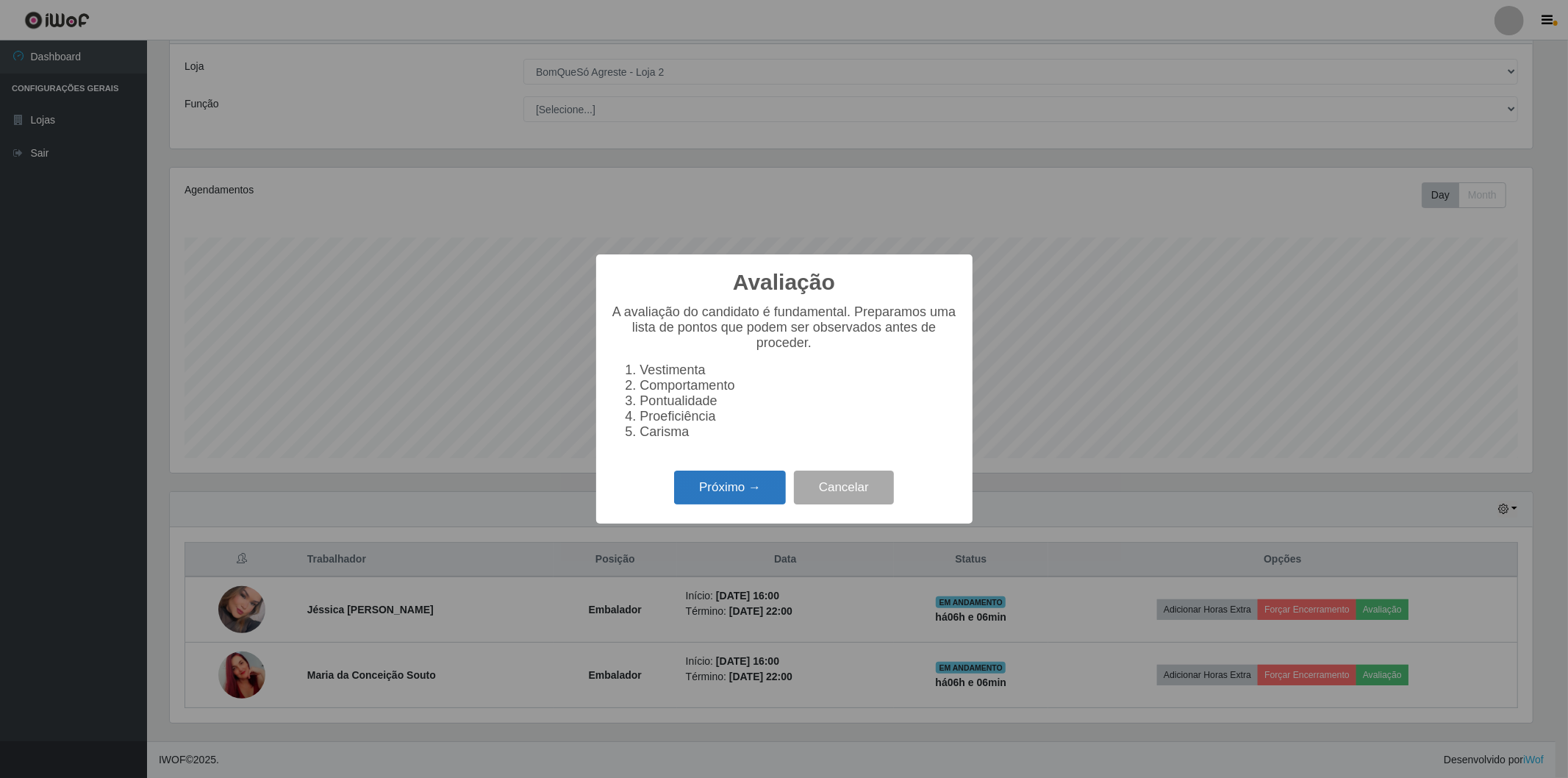
click at [707, 483] on button "Próximo →" at bounding box center [730, 487] width 111 height 34
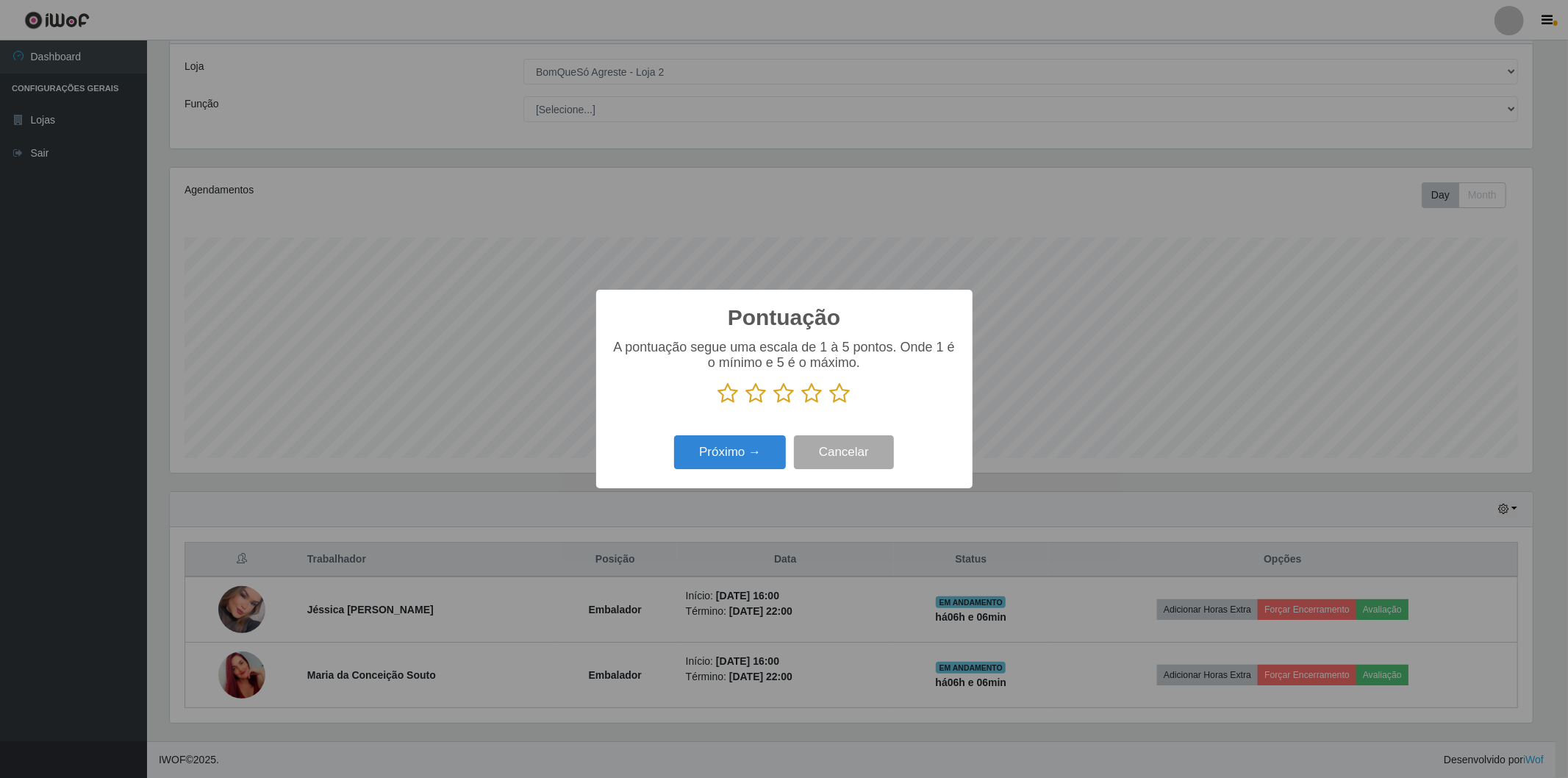
click at [834, 394] on icon at bounding box center [840, 393] width 21 height 22
click at [830, 404] on input "radio" at bounding box center [830, 404] width 0 height 0
click at [748, 453] on button "Próximo →" at bounding box center [730, 453] width 111 height 34
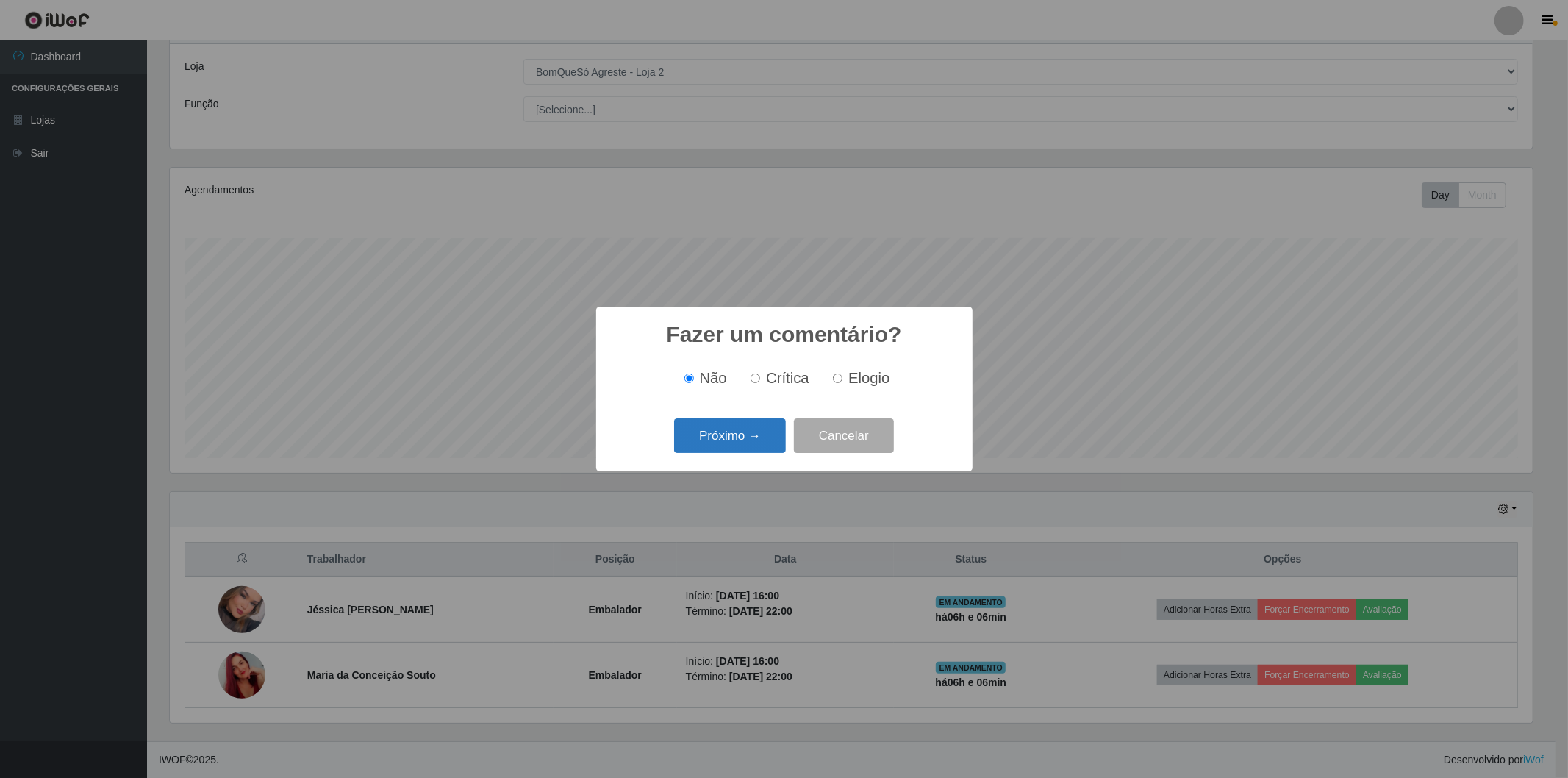
click at [763, 445] on button "Próximo →" at bounding box center [730, 435] width 111 height 34
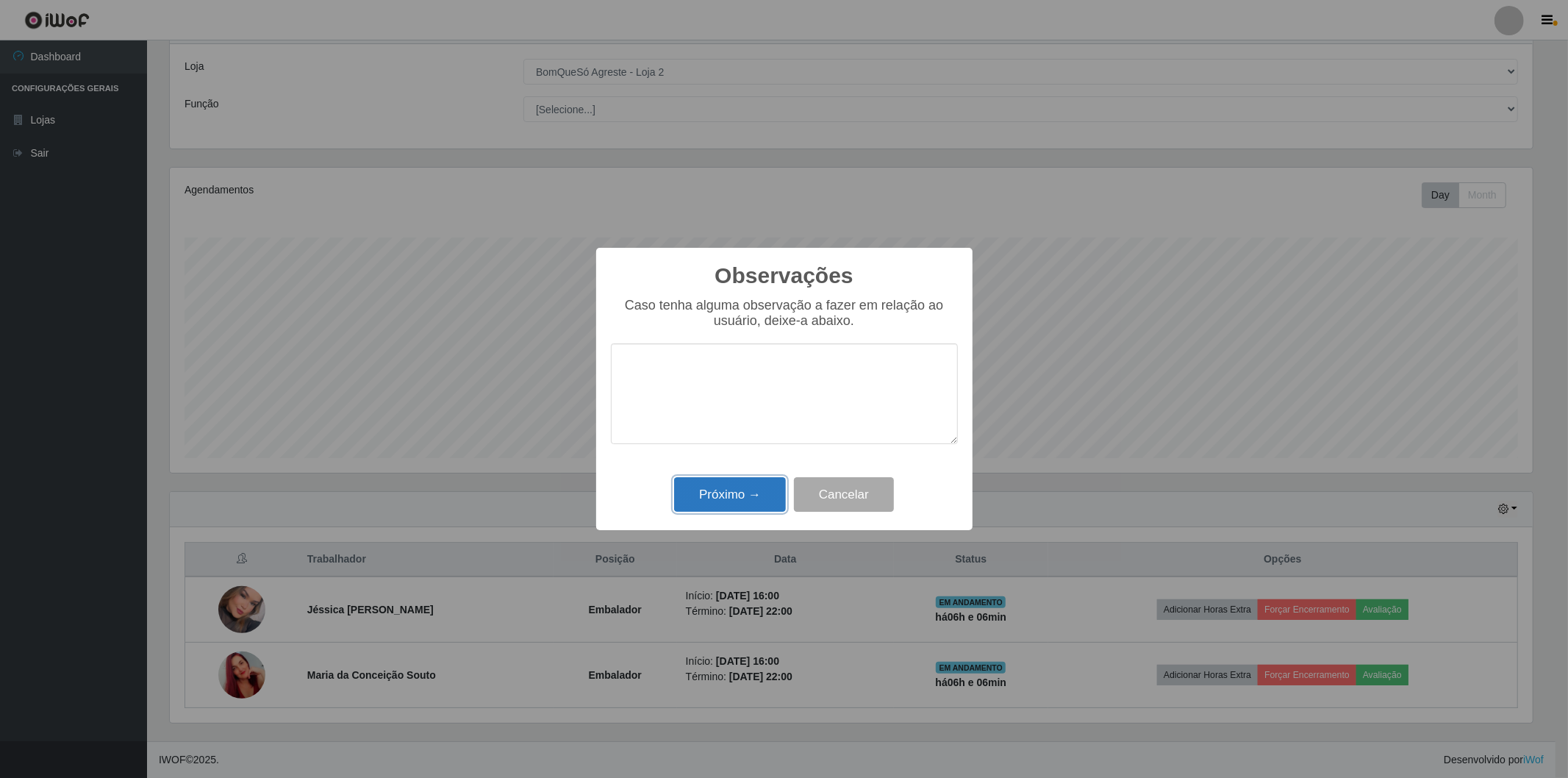
click at [773, 496] on button "Próximo →" at bounding box center [730, 494] width 111 height 34
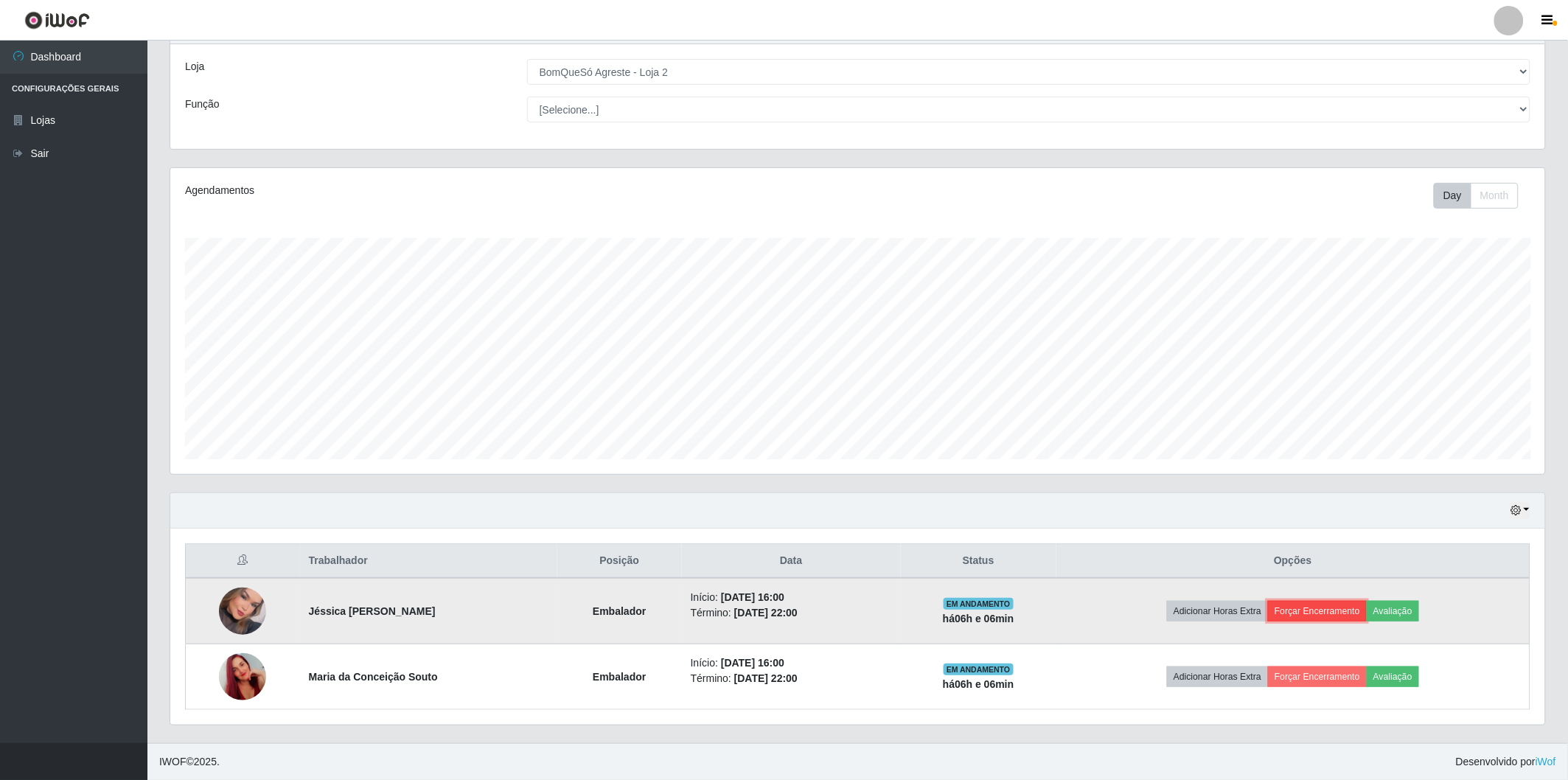
click at [1345, 612] on button "Forçar Encerramento" at bounding box center [1318, 611] width 99 height 21
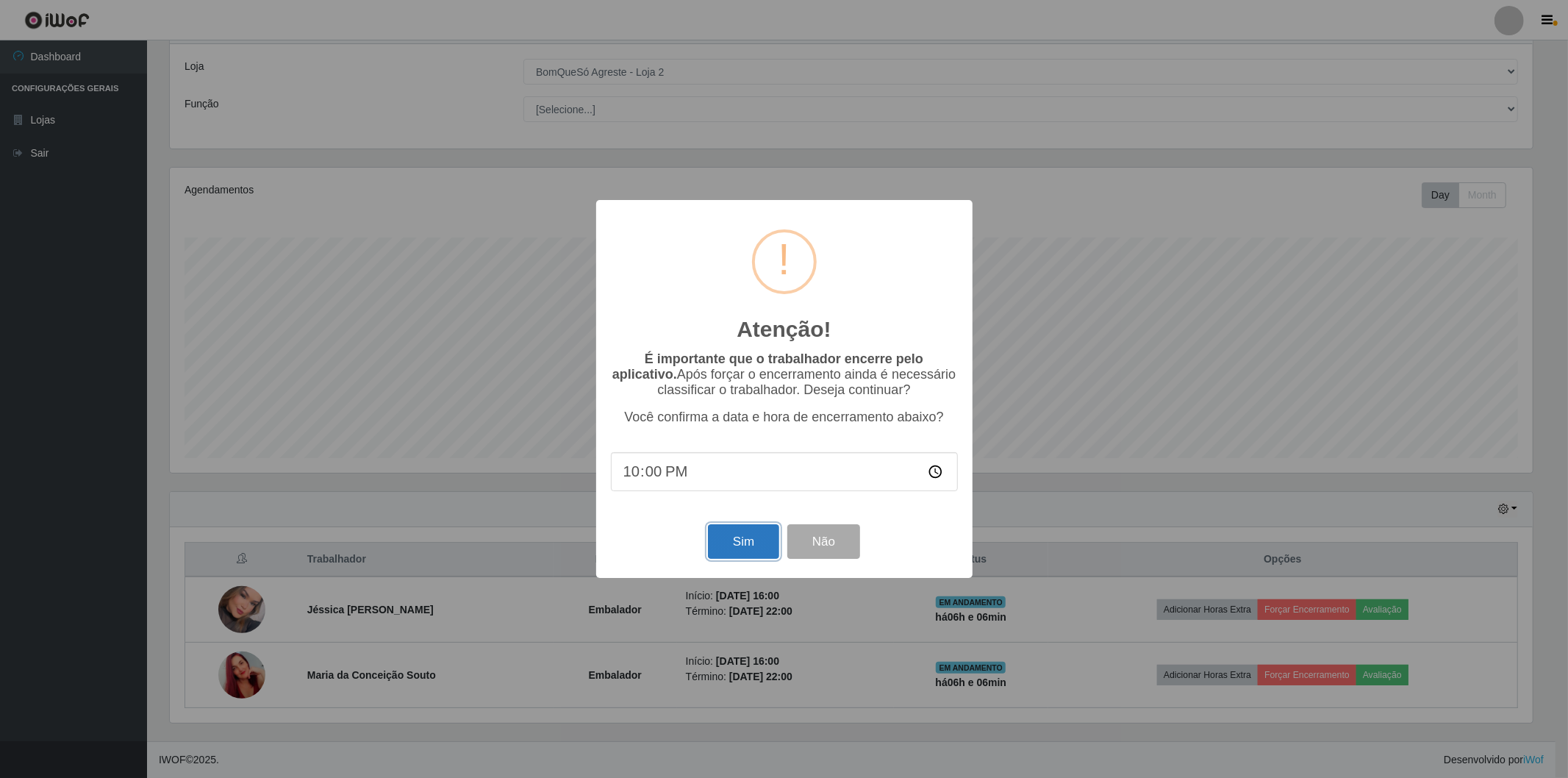
click at [724, 540] on button "Sim" at bounding box center [744, 541] width 71 height 34
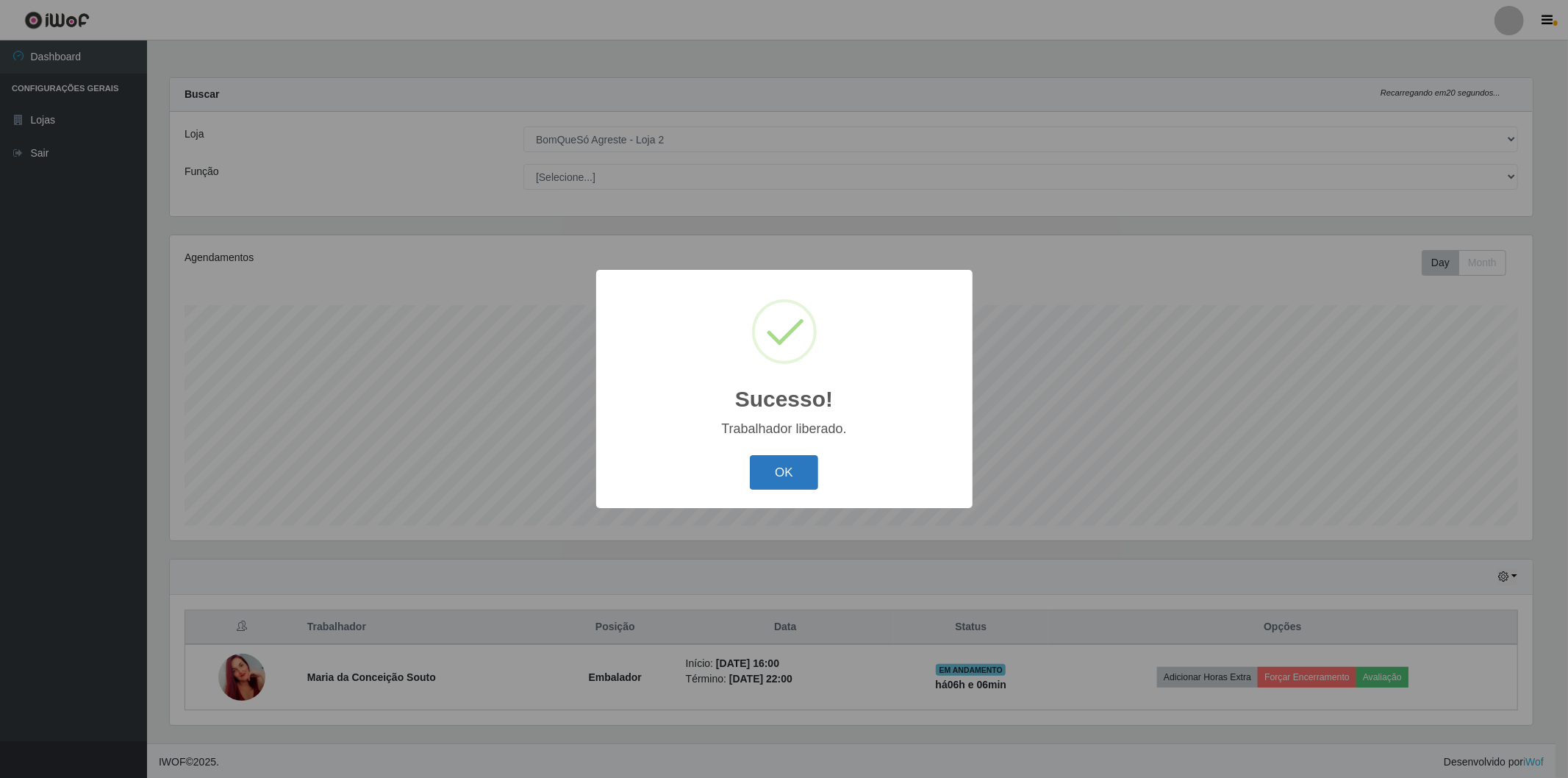
click at [769, 471] on button "OK" at bounding box center [784, 472] width 68 height 34
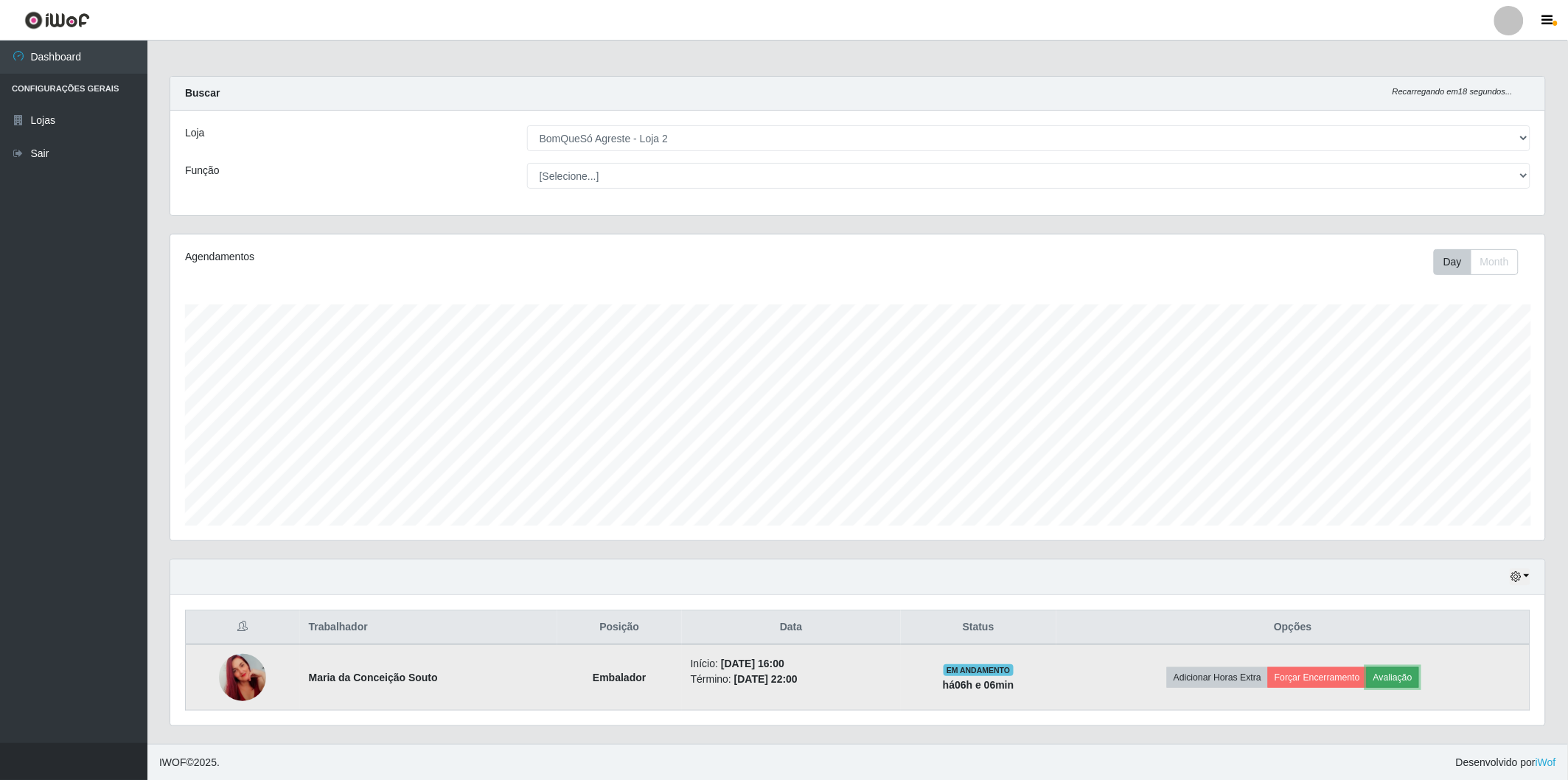
click at [1417, 679] on button "Avaliação" at bounding box center [1393, 677] width 52 height 21
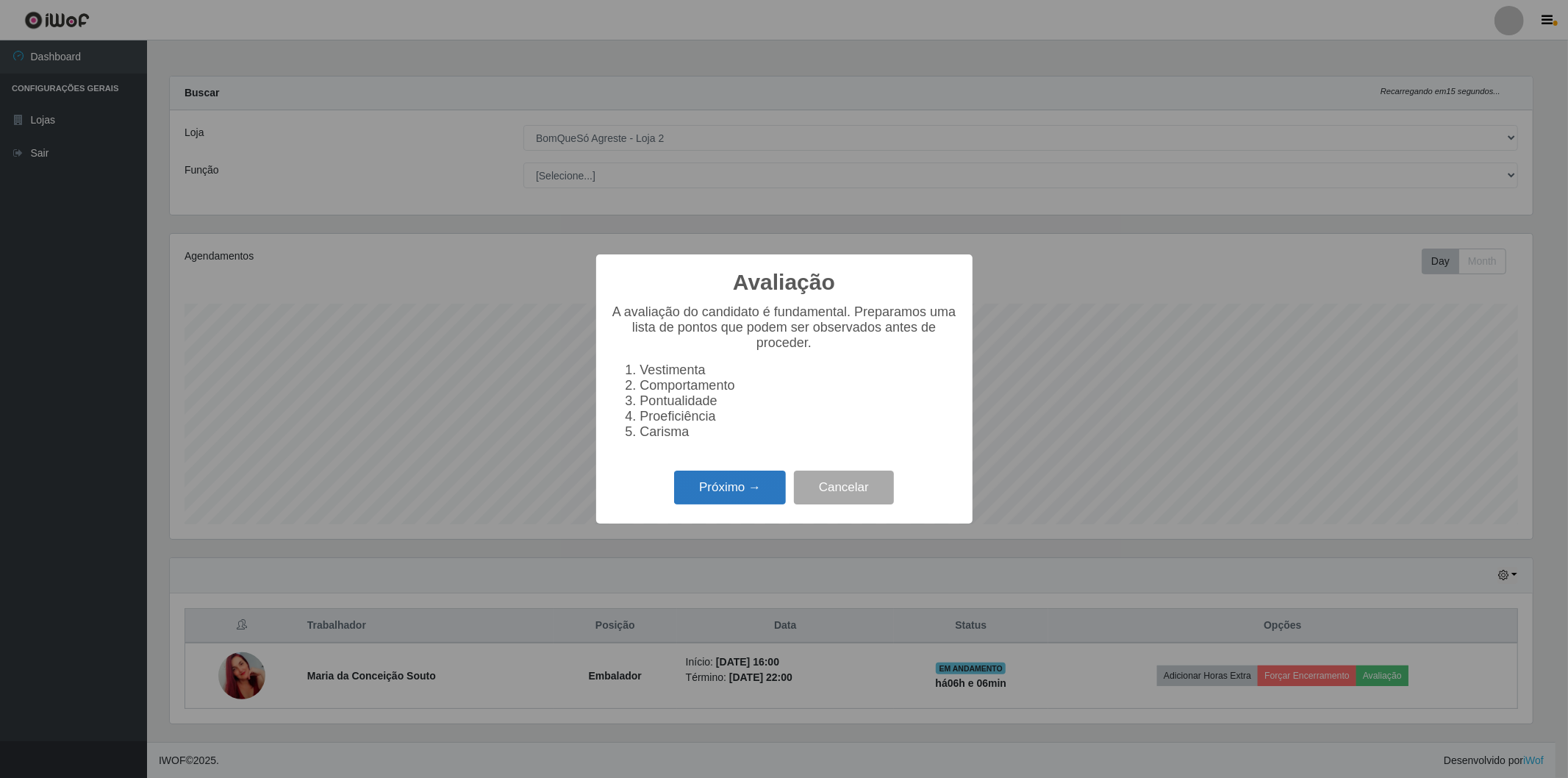
click at [718, 498] on button "Próximo →" at bounding box center [730, 487] width 111 height 34
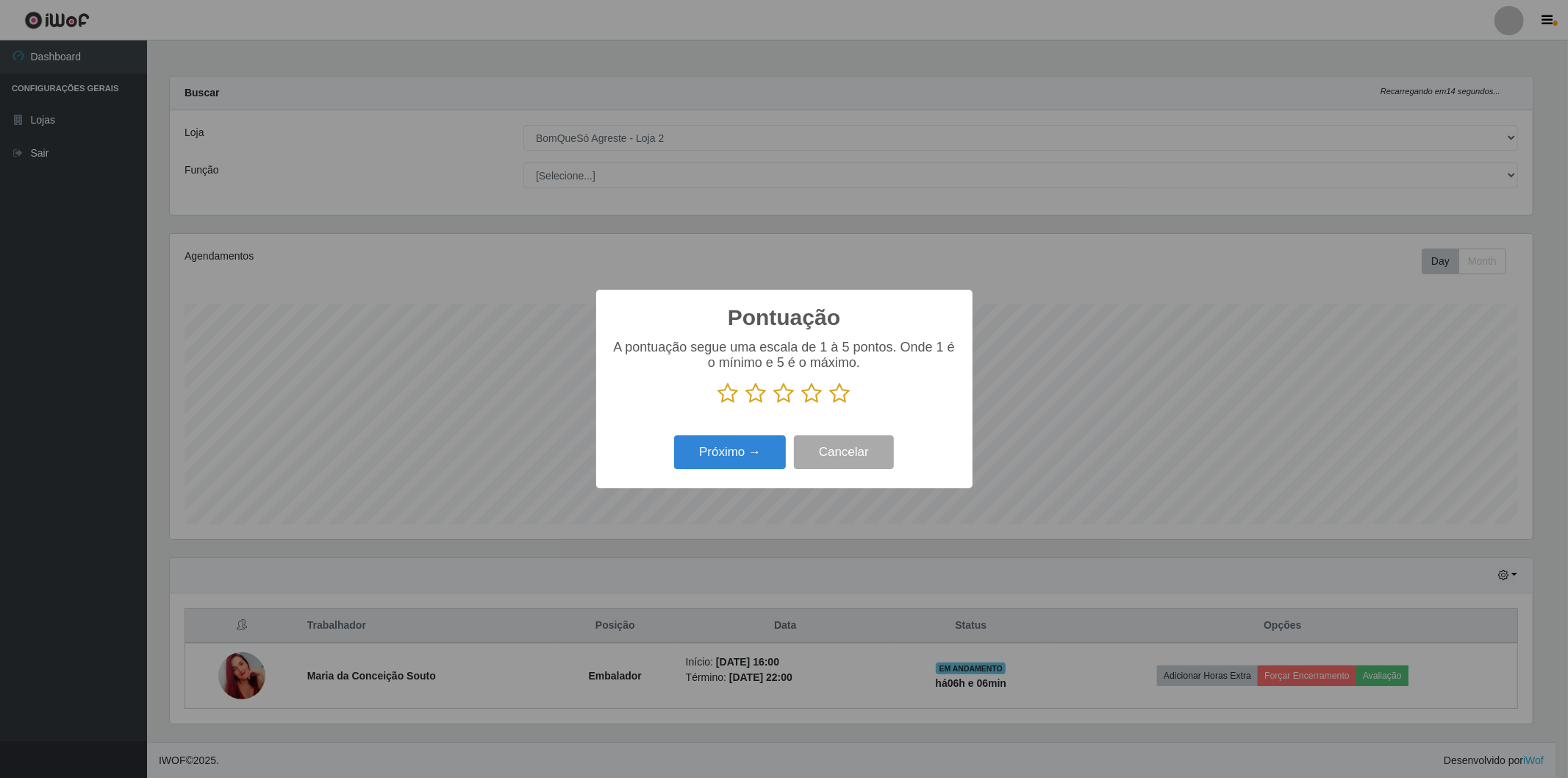
click at [835, 388] on icon at bounding box center [840, 393] width 21 height 22
click at [830, 404] on input "radio" at bounding box center [830, 404] width 0 height 0
click at [739, 447] on button "Próximo →" at bounding box center [730, 453] width 111 height 34
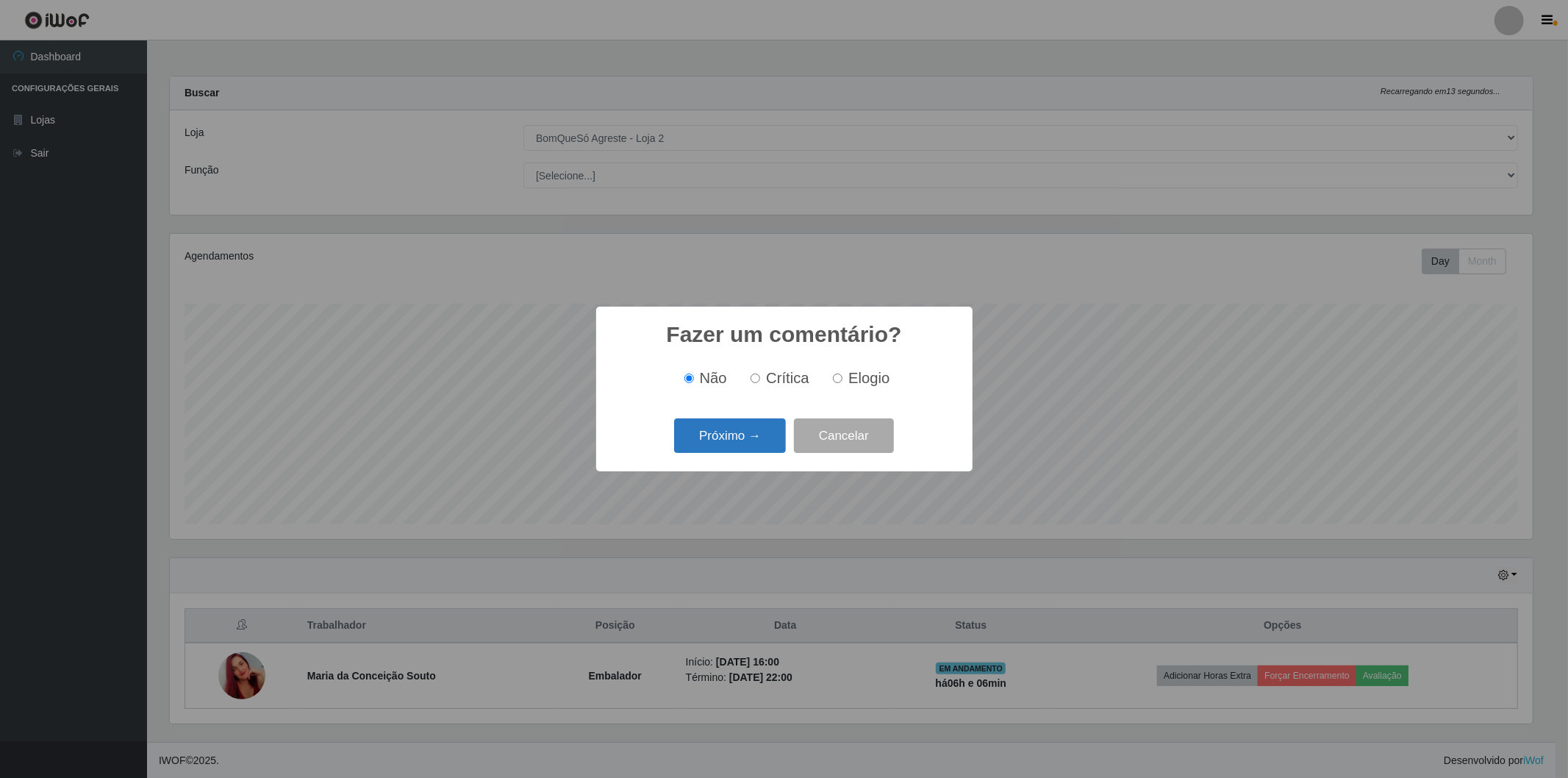
click at [745, 440] on button "Próximo →" at bounding box center [730, 435] width 111 height 34
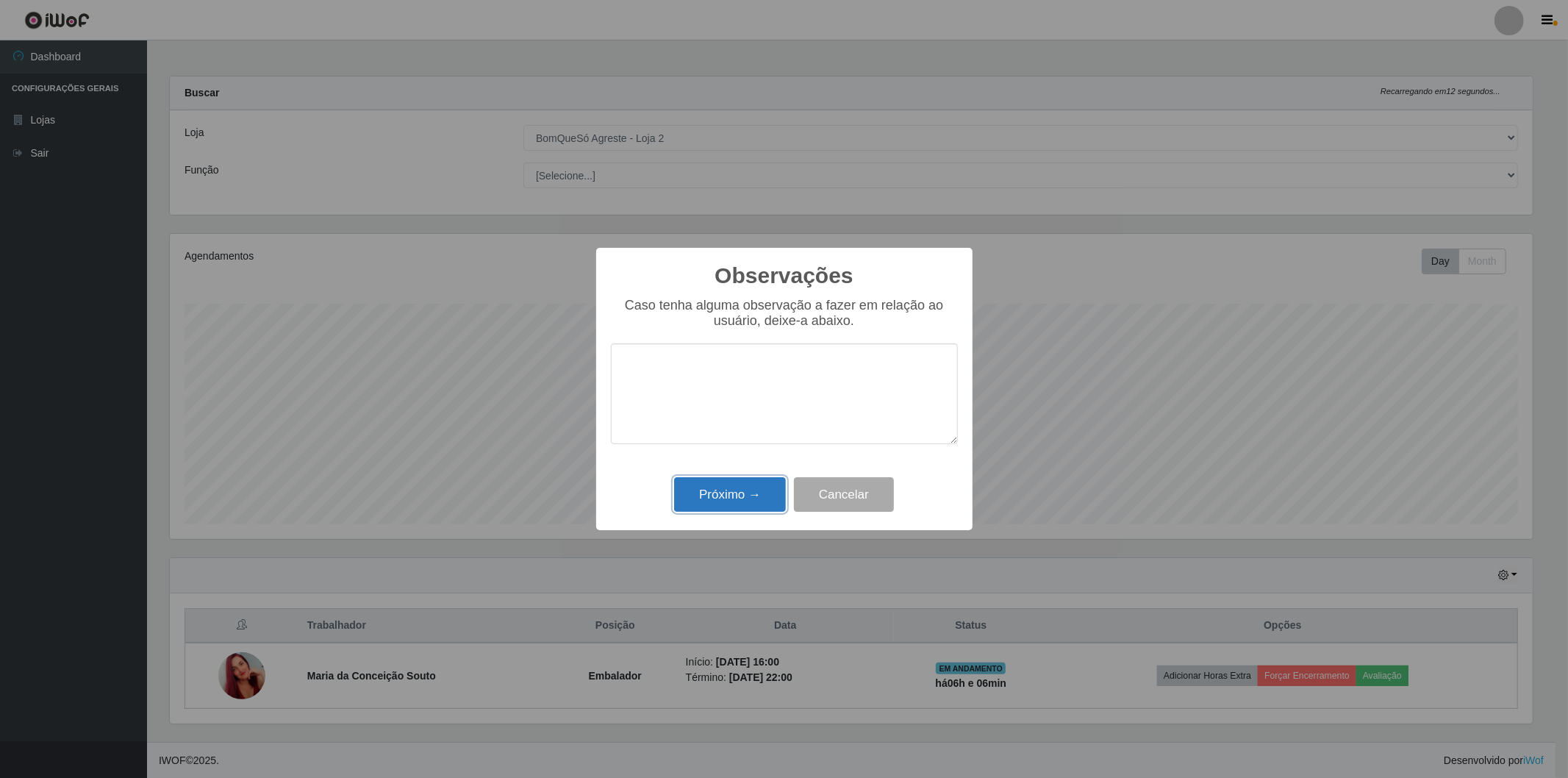
click at [746, 489] on button "Próximo →" at bounding box center [730, 494] width 111 height 34
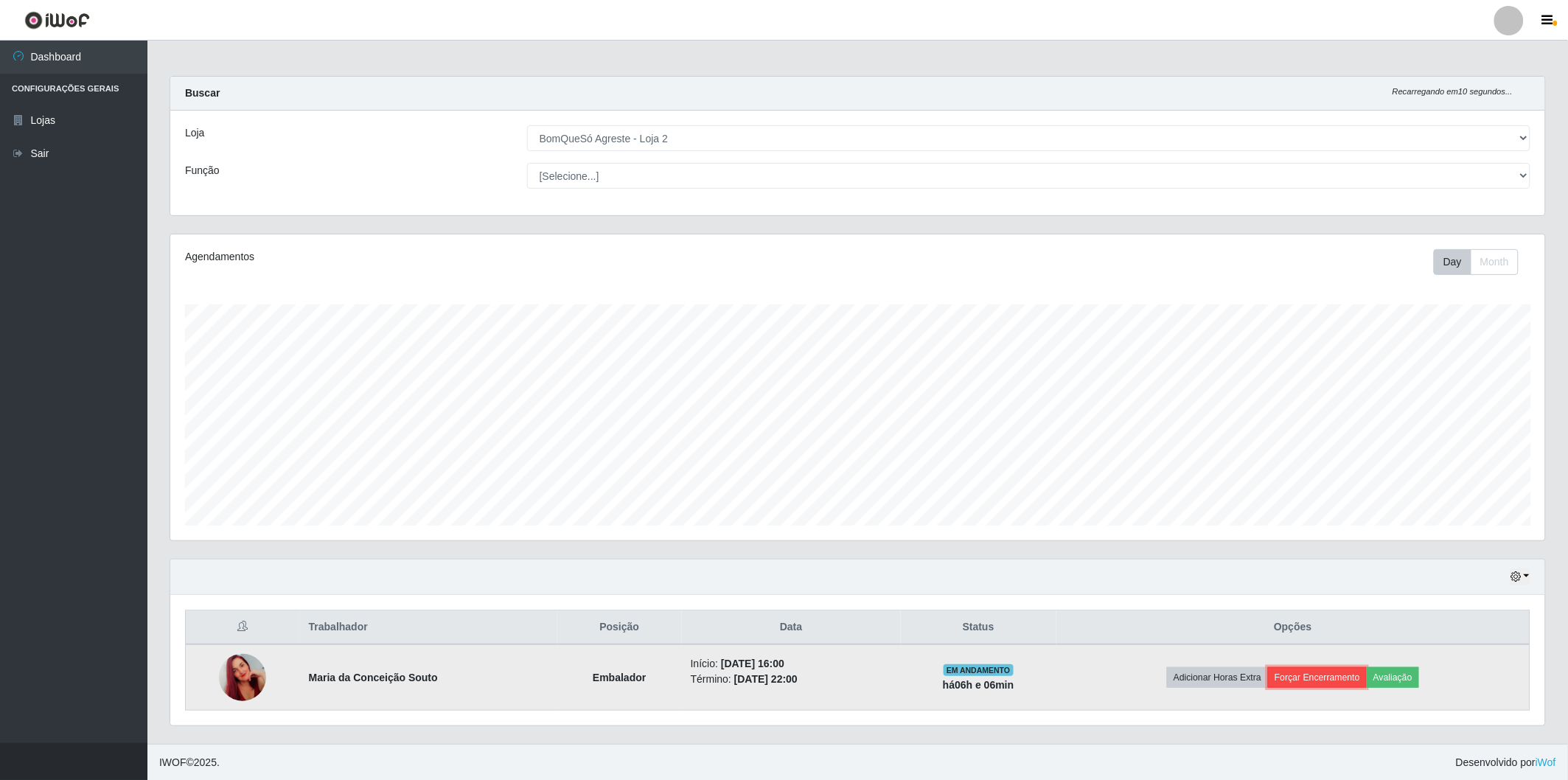
click at [1353, 670] on button "Forçar Encerramento" at bounding box center [1318, 677] width 99 height 21
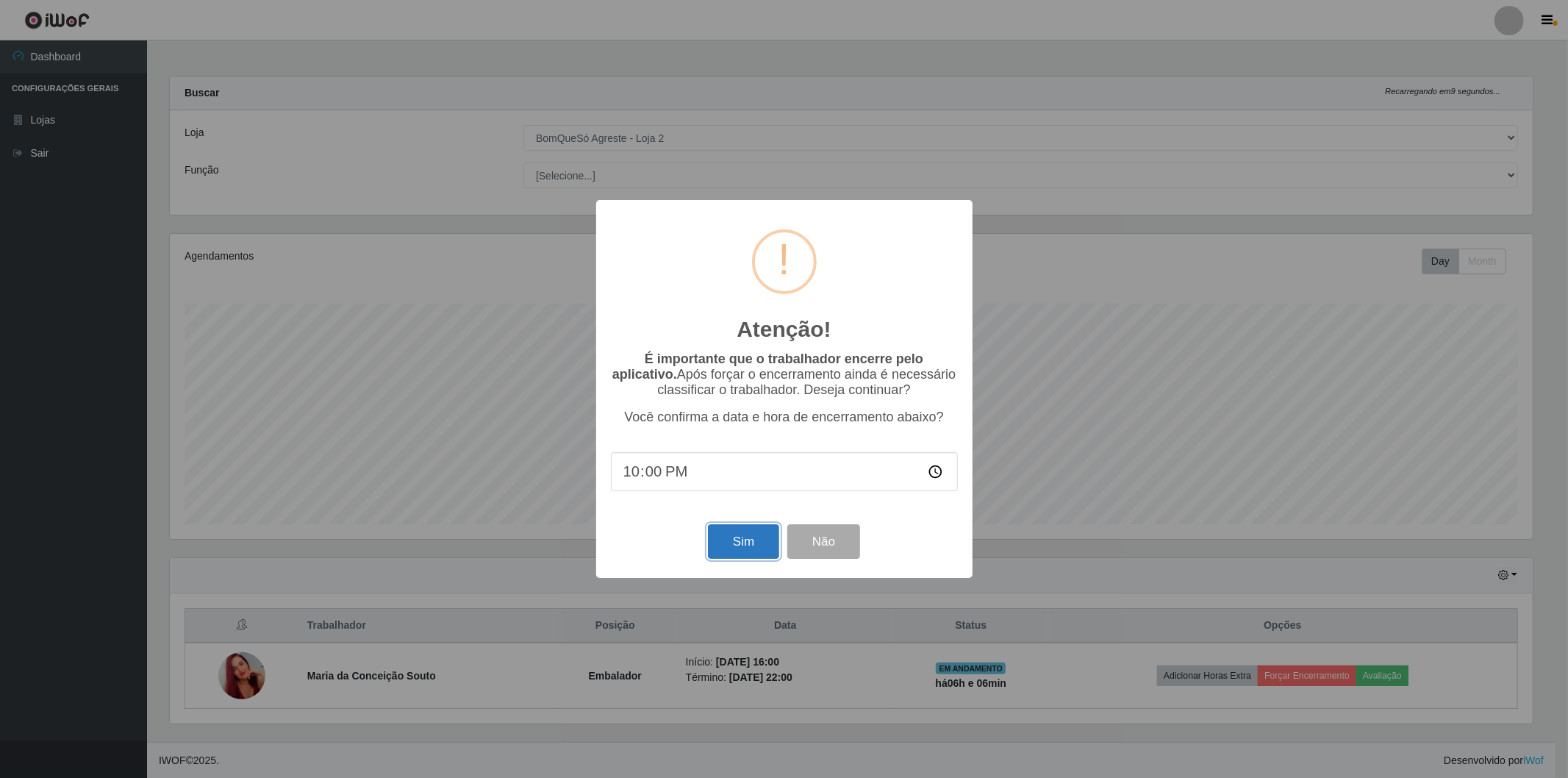
click at [744, 553] on button "Sim" at bounding box center [744, 541] width 71 height 34
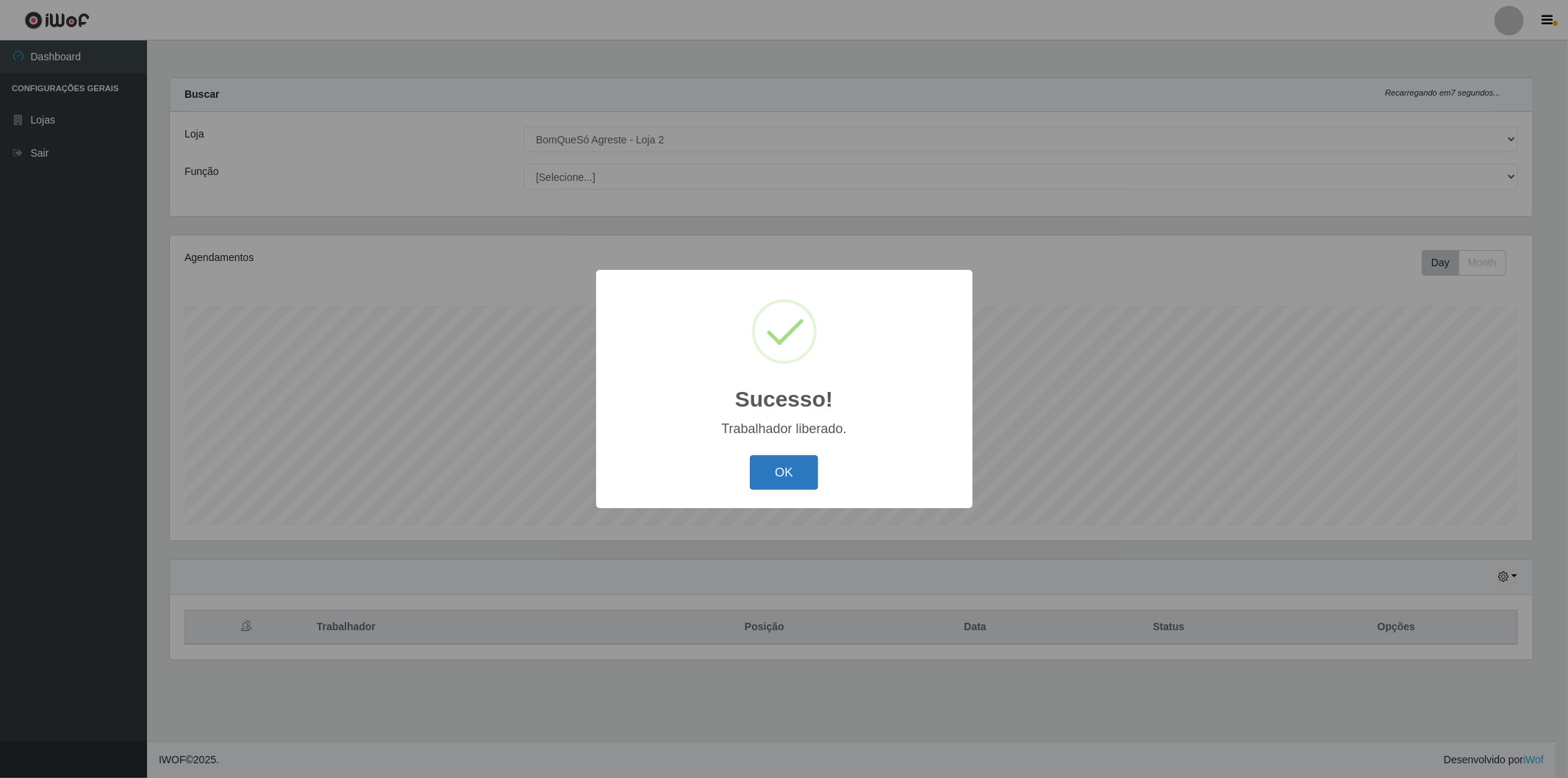
click at [771, 482] on button "OK" at bounding box center [784, 472] width 68 height 34
